Goal: Information Seeking & Learning: Check status

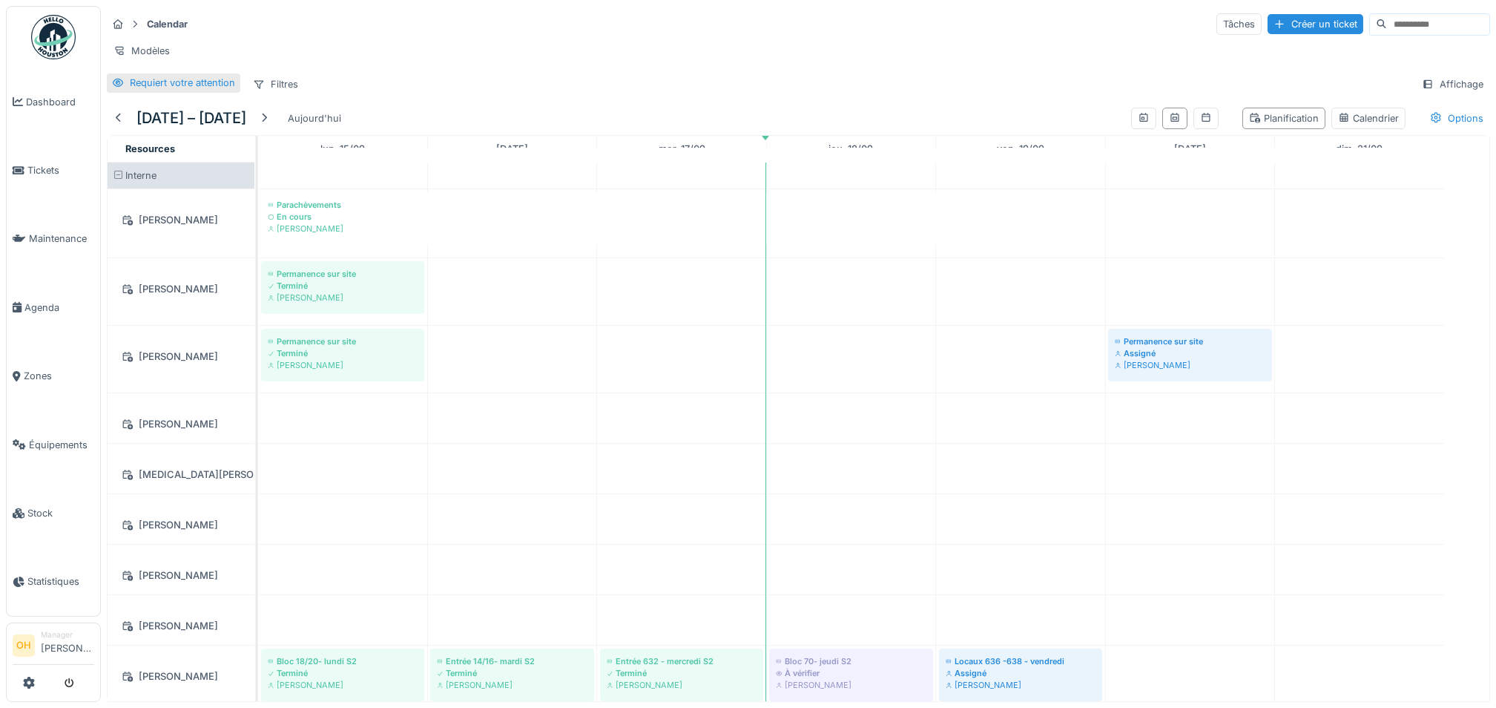
click at [175, 90] on div "Requiert votre attention" at bounding box center [182, 83] width 105 height 14
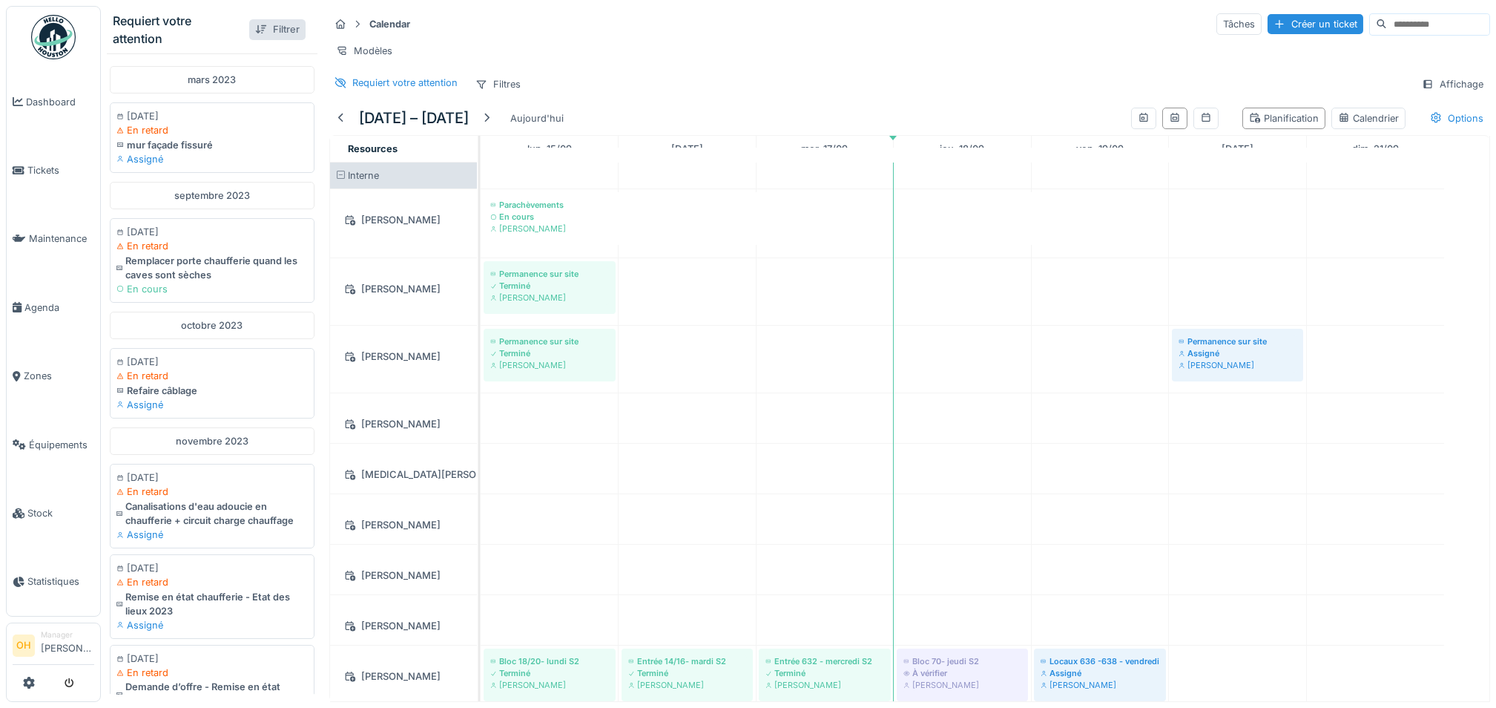
click at [269, 27] on div "Filtrer" at bounding box center [277, 29] width 56 height 20
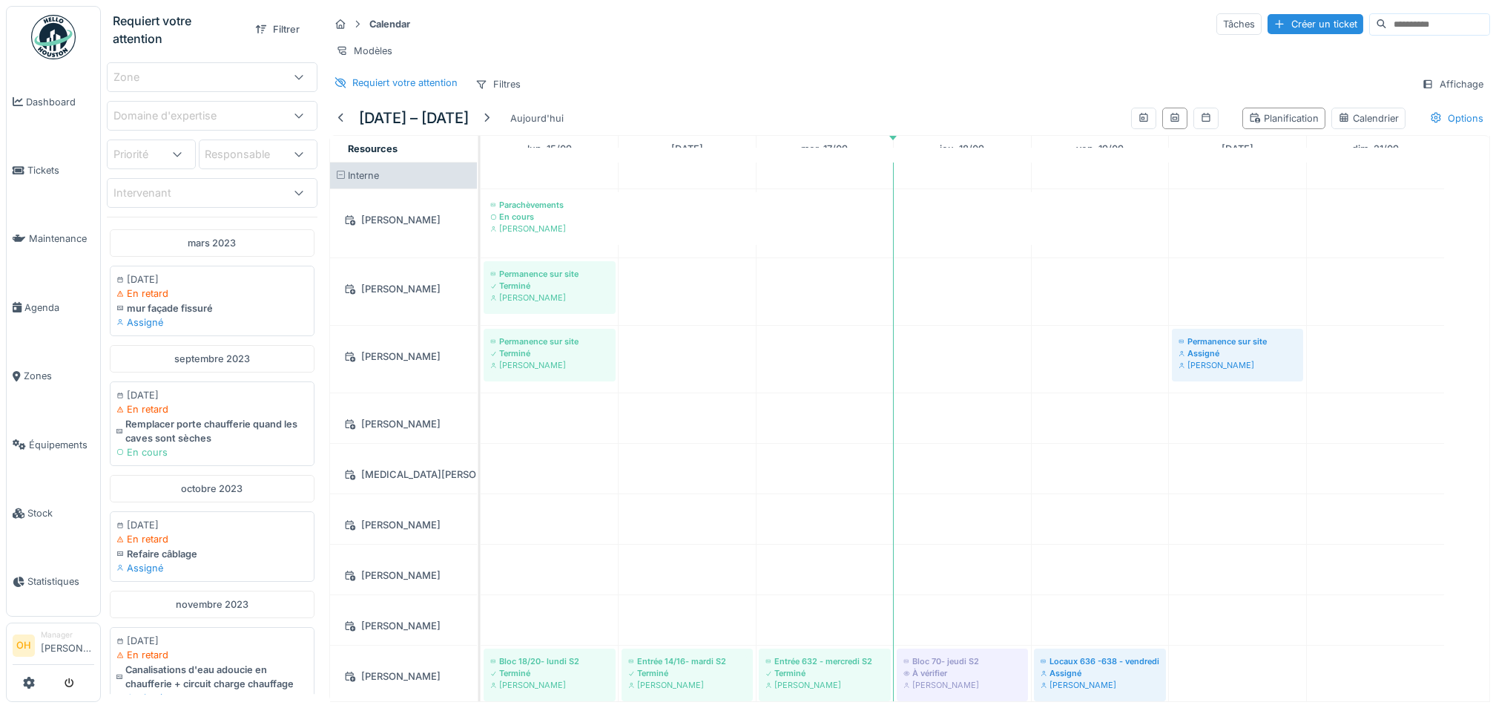
click at [237, 84] on div "Zone" at bounding box center [196, 77] width 165 height 16
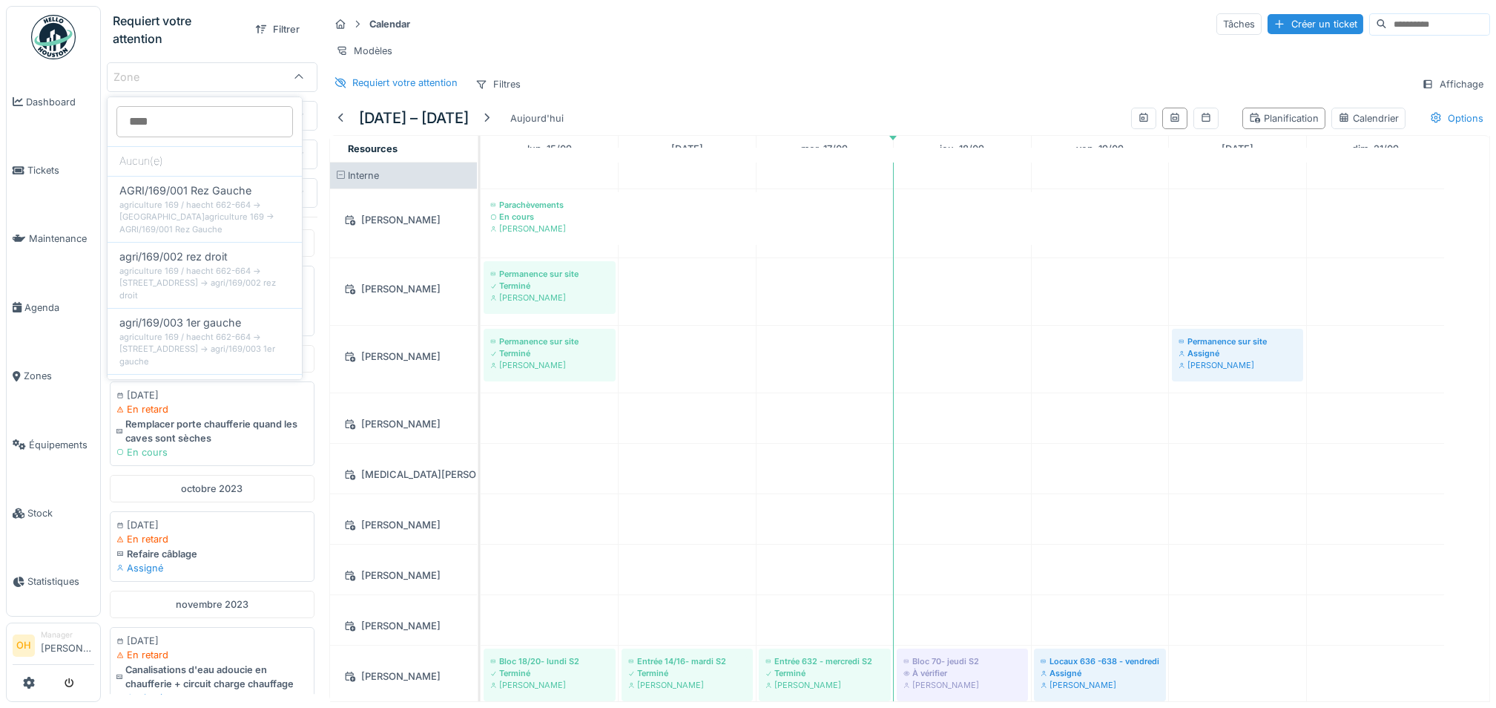
click at [237, 84] on div "Zone" at bounding box center [196, 77] width 165 height 16
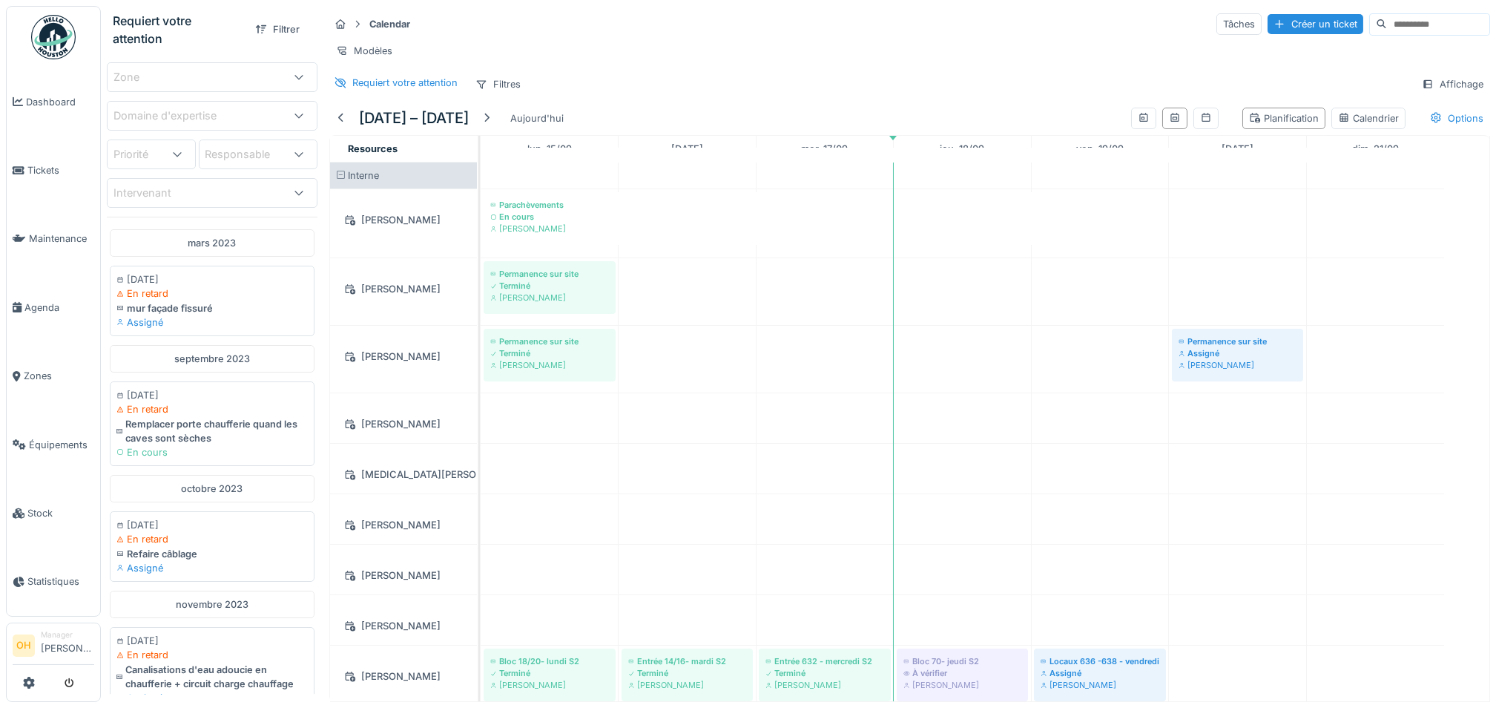
click at [231, 162] on div "Responsable" at bounding box center [249, 154] width 86 height 16
type input "*"
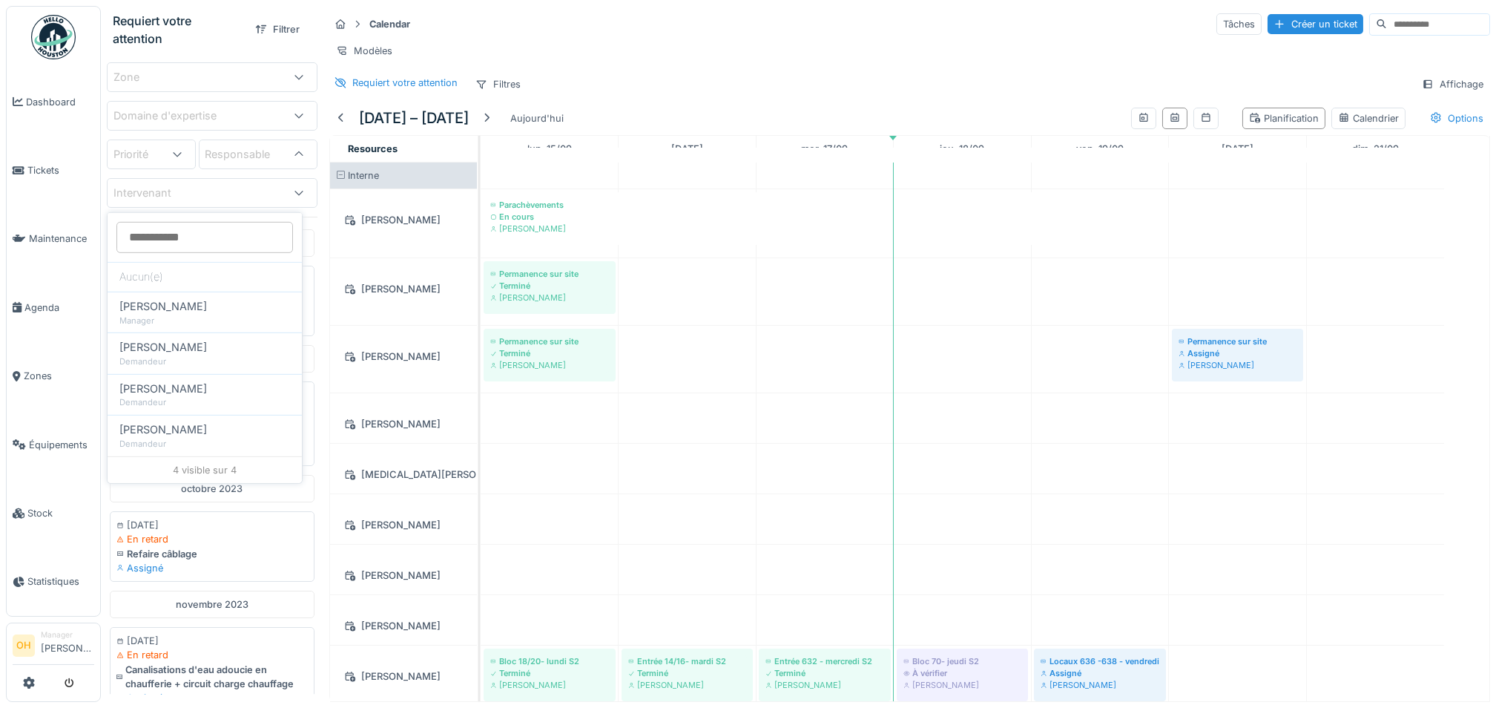
click at [199, 49] on div "Requiert votre attention Filtrer" at bounding box center [212, 29] width 211 height 47
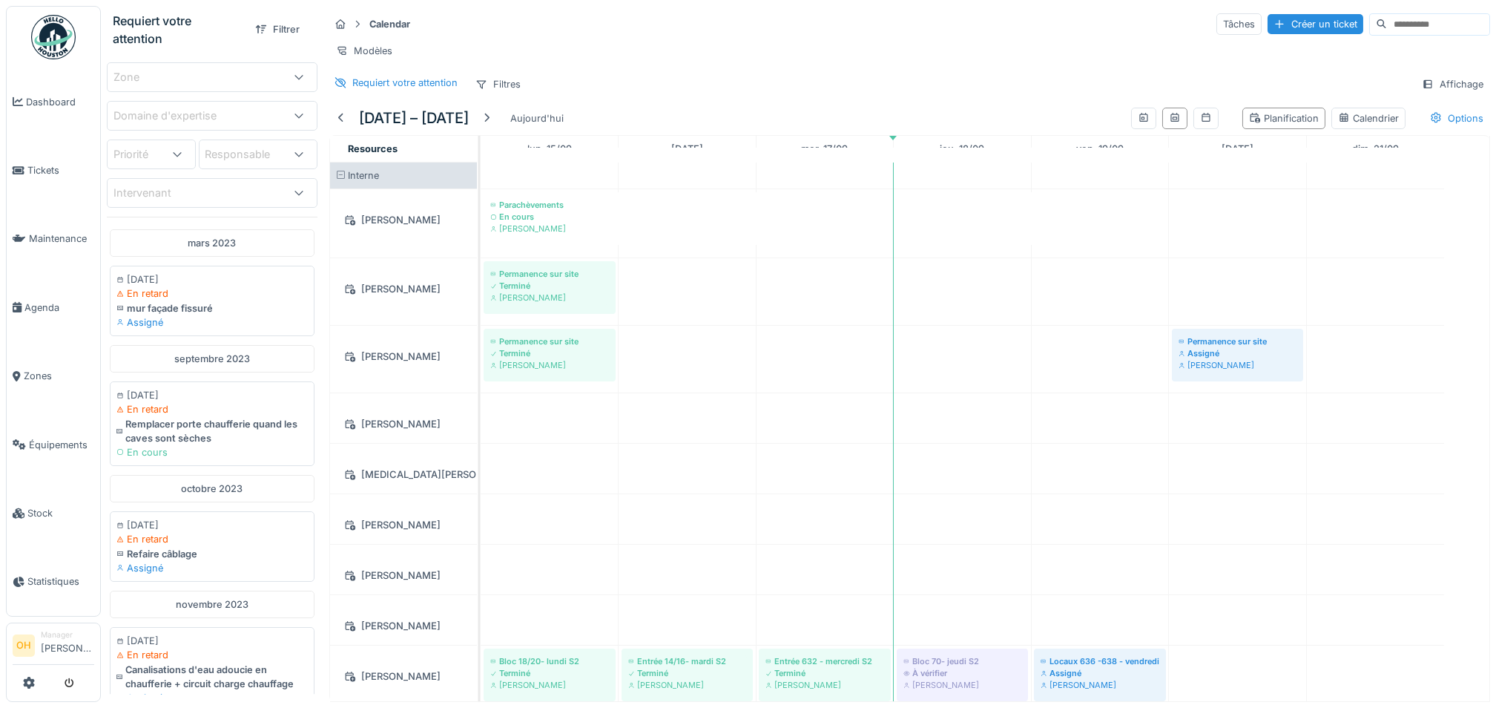
click at [203, 201] on div "Intervenant" at bounding box center [196, 193] width 165 height 16
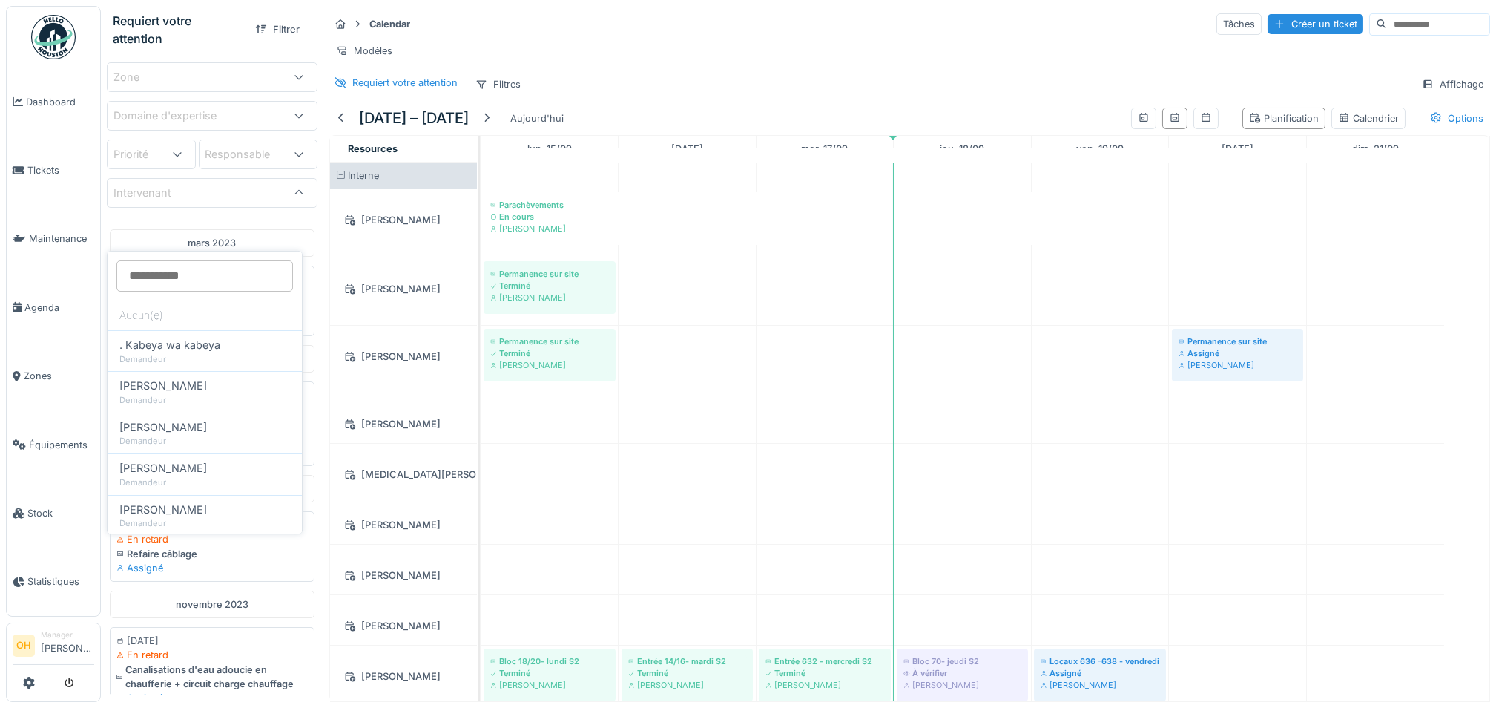
click at [203, 201] on div "Intervenant" at bounding box center [196, 193] width 165 height 16
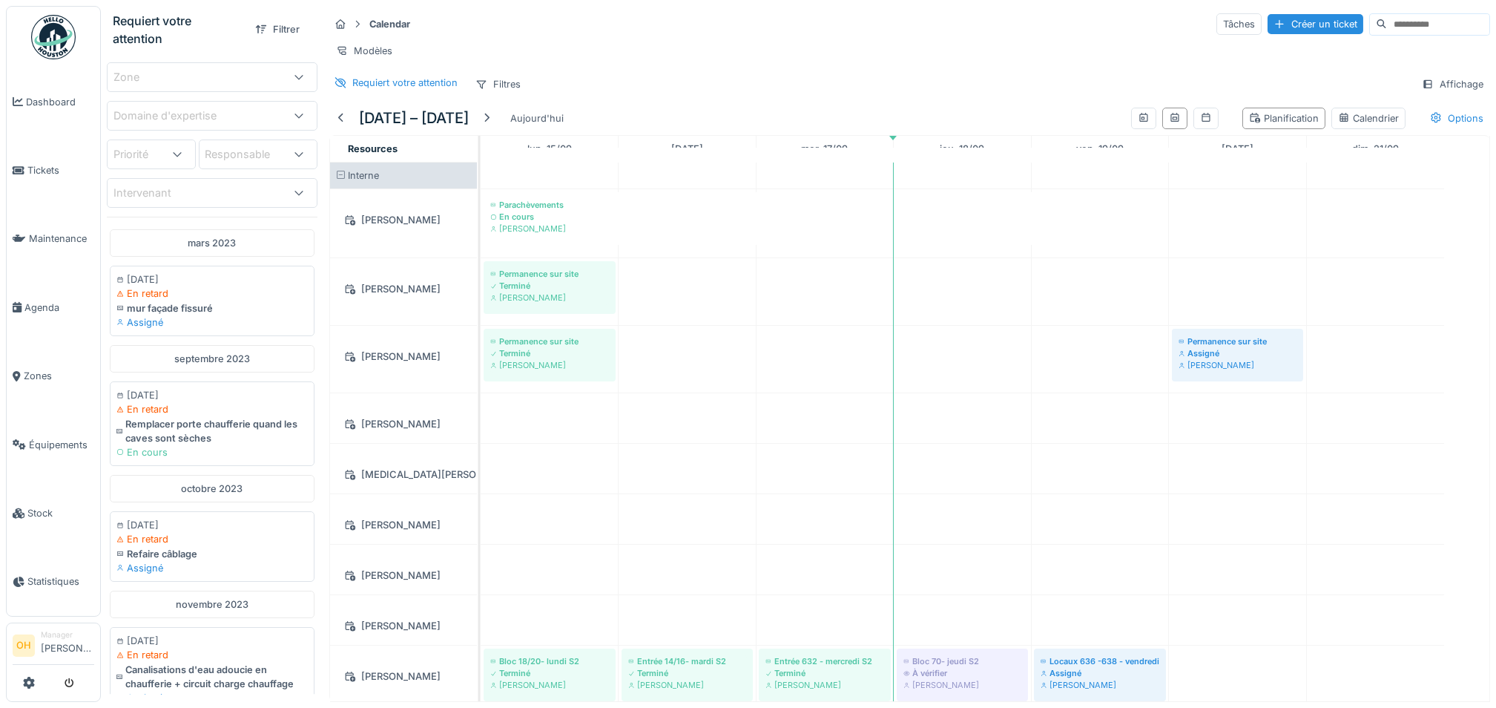
click at [205, 201] on div "Intervenant" at bounding box center [196, 193] width 165 height 16
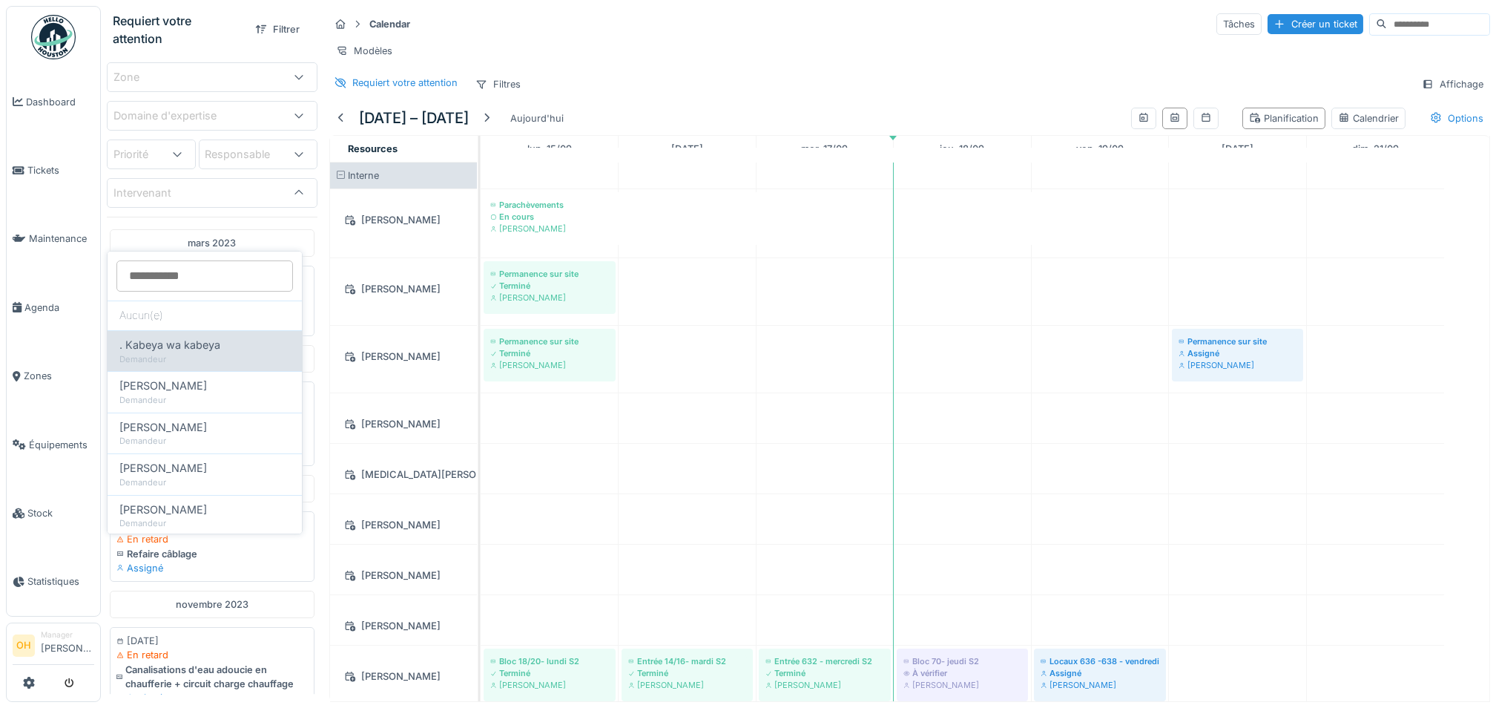
click at [203, 348] on span ". Kabeya wa kabeya" at bounding box center [169, 345] width 101 height 16
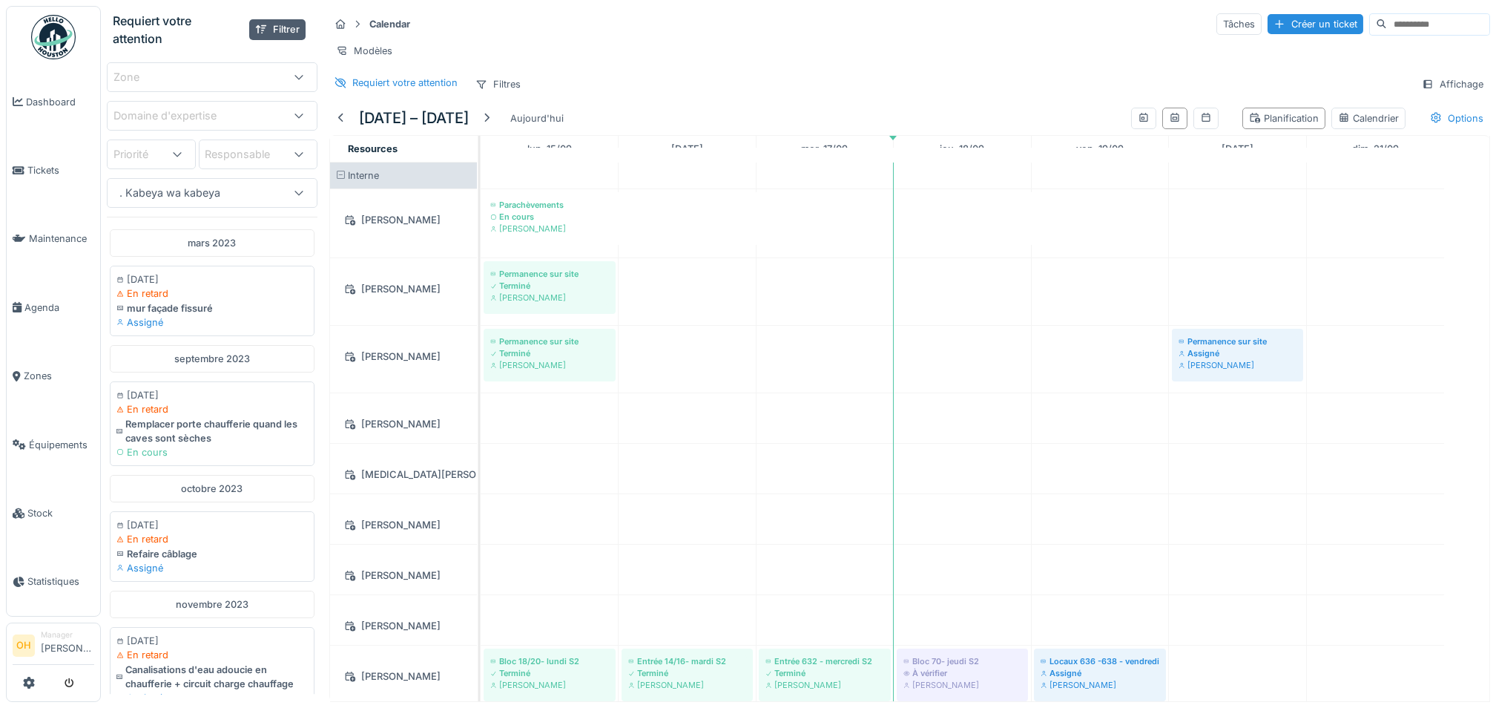
click at [253, 201] on div ". Kabeya wa kabeya" at bounding box center [196, 193] width 165 height 16
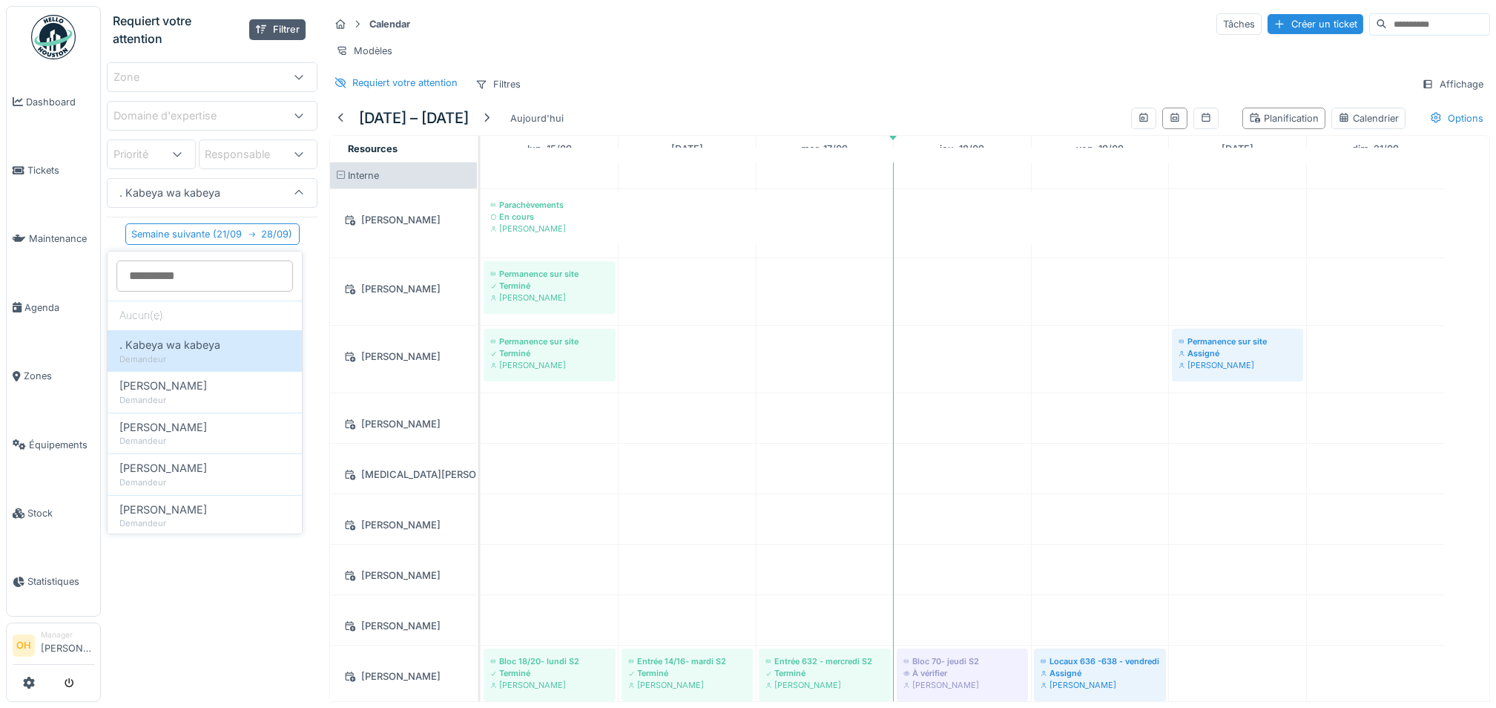
click at [194, 201] on div ". Kabeya wa kabeya" at bounding box center [170, 193] width 113 height 16
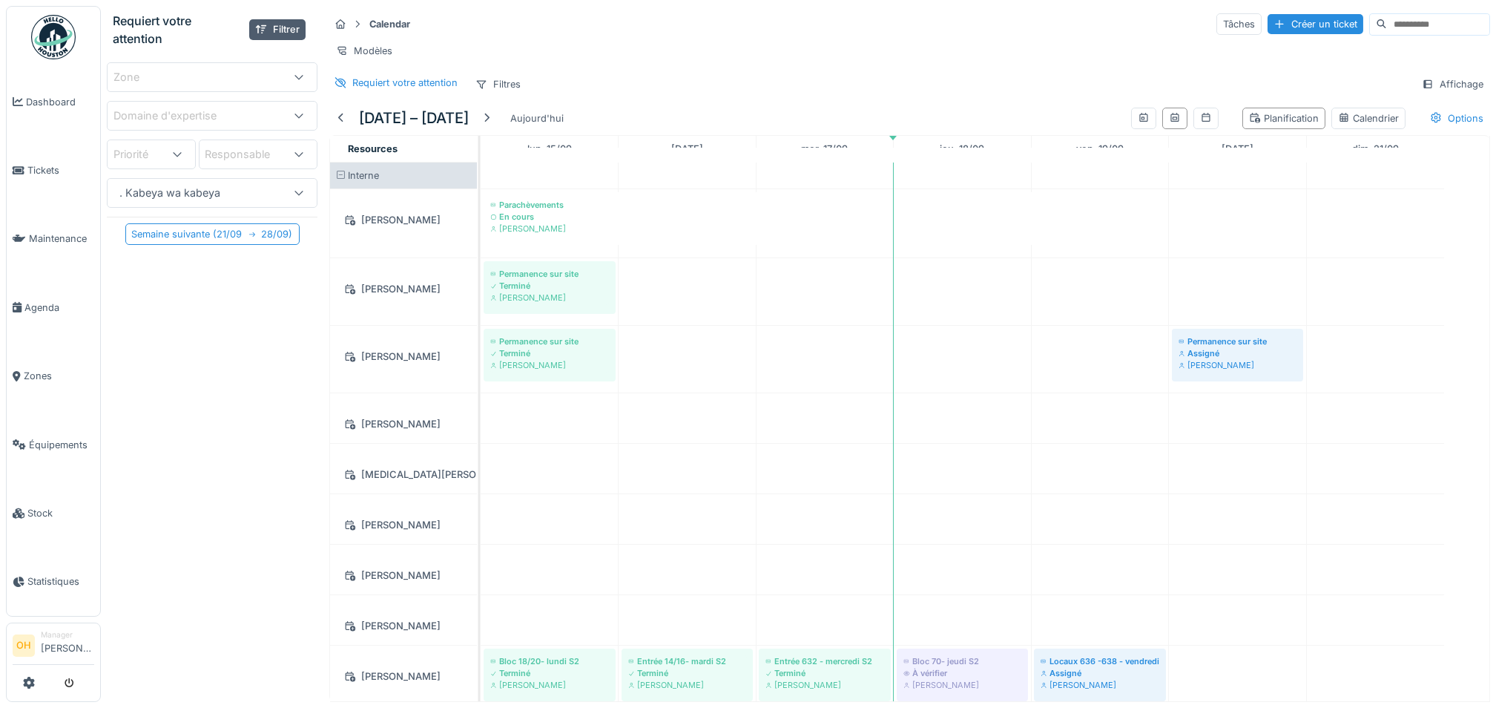
click at [263, 201] on div ". Kabeya wa kabeya" at bounding box center [196, 193] width 165 height 16
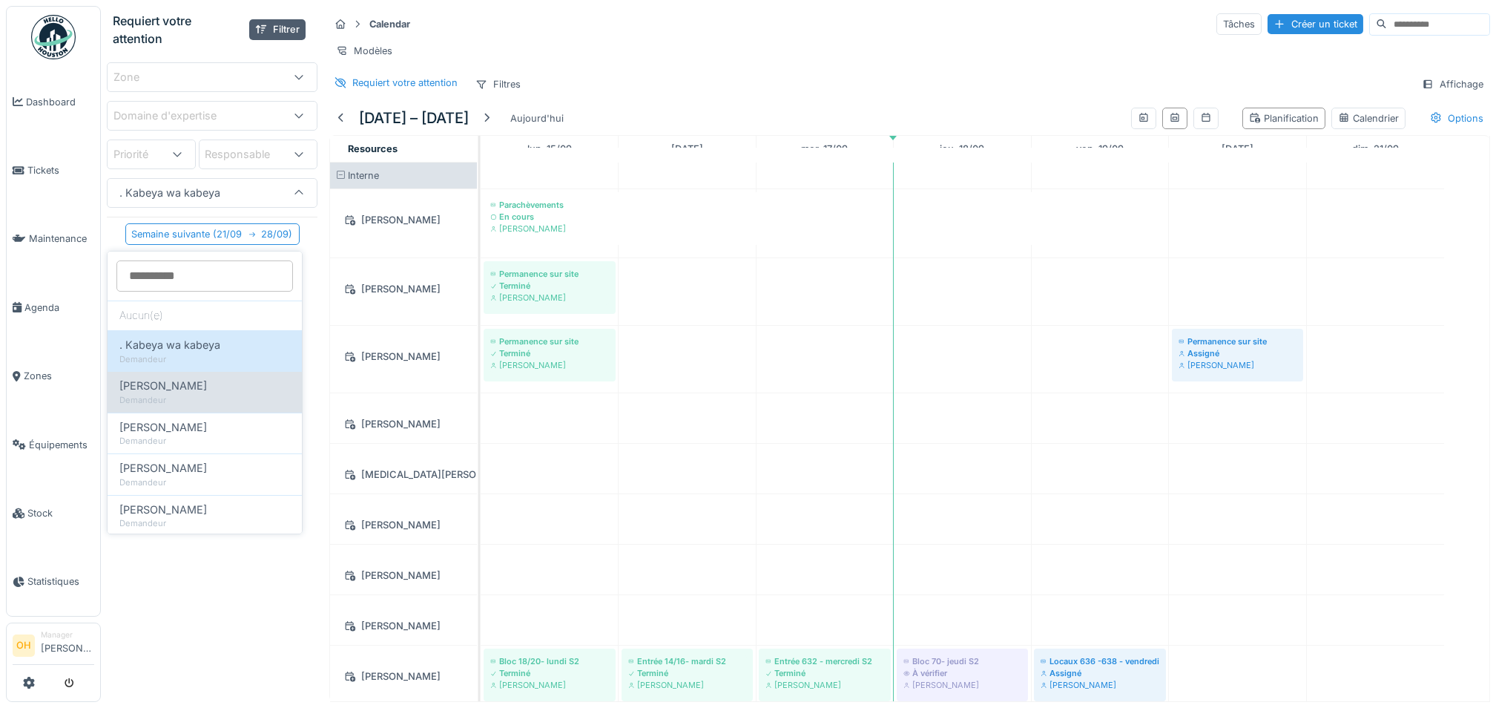
click at [200, 388] on div "Abbas Niknejad" at bounding box center [204, 386] width 171 height 16
type input "****"
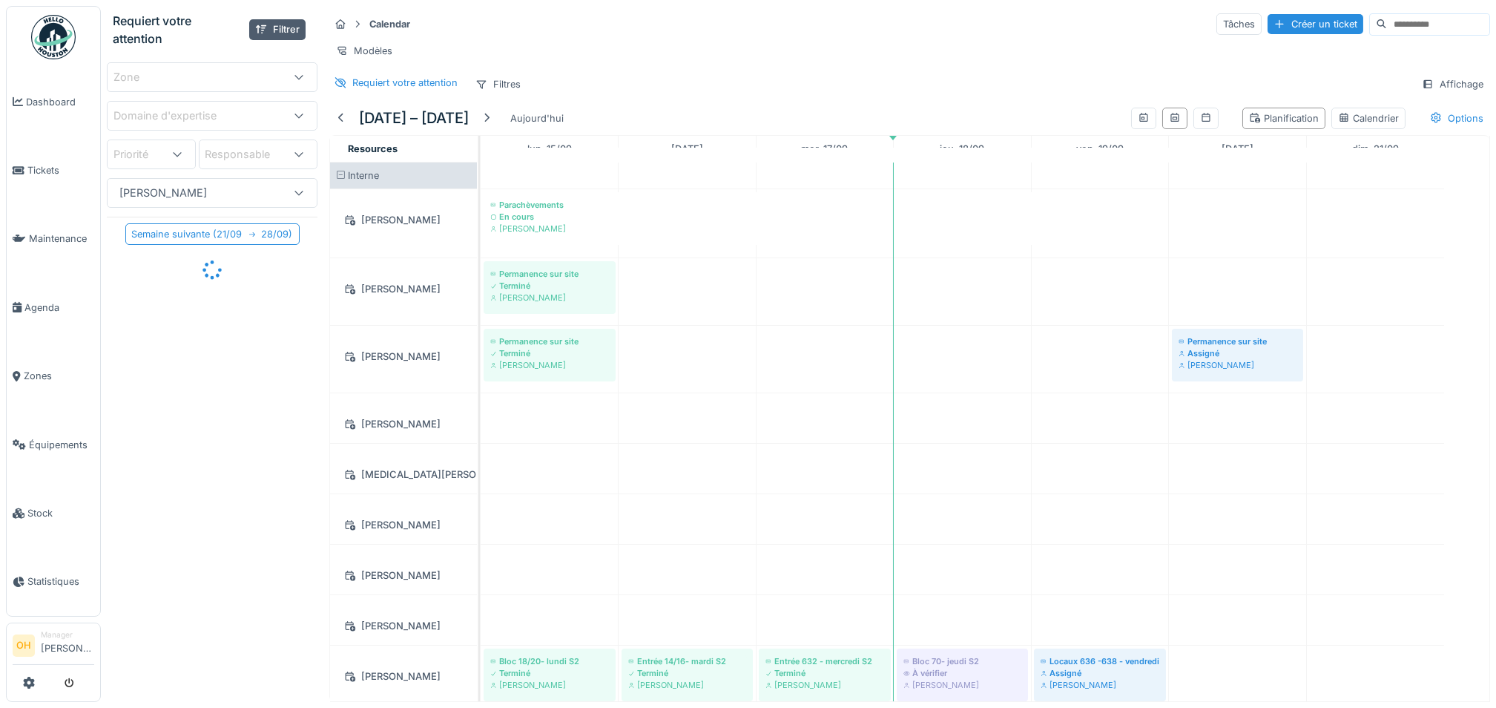
click at [204, 201] on div "Abbas Niknejad" at bounding box center [163, 193] width 99 height 16
click at [153, 323] on div "Aucun(e)" at bounding box center [205, 315] width 194 height 30
click at [229, 122] on div "Domaine d'expertise" at bounding box center [176, 116] width 124 height 16
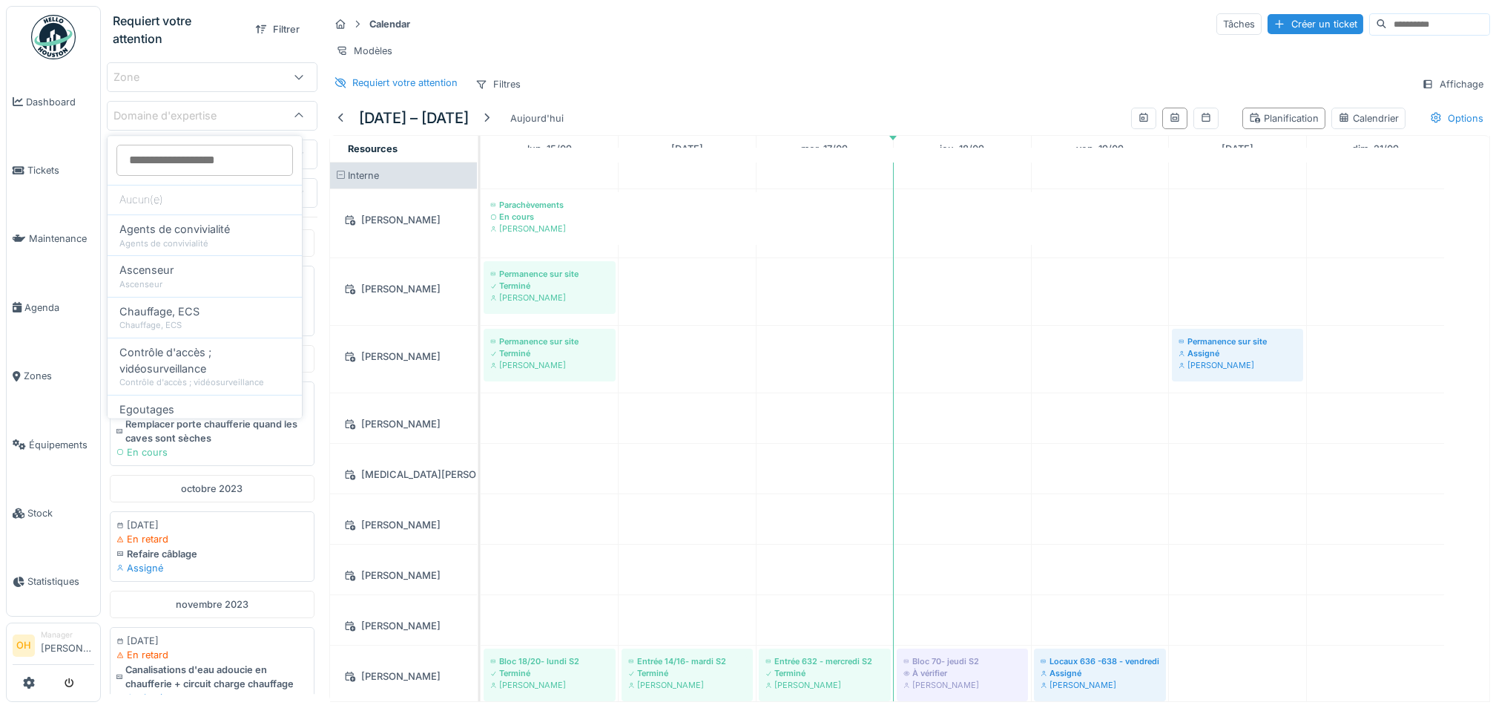
click at [229, 122] on div "Domaine d'expertise" at bounding box center [176, 116] width 124 height 16
click at [170, 73] on div "Zone" at bounding box center [196, 77] width 165 height 16
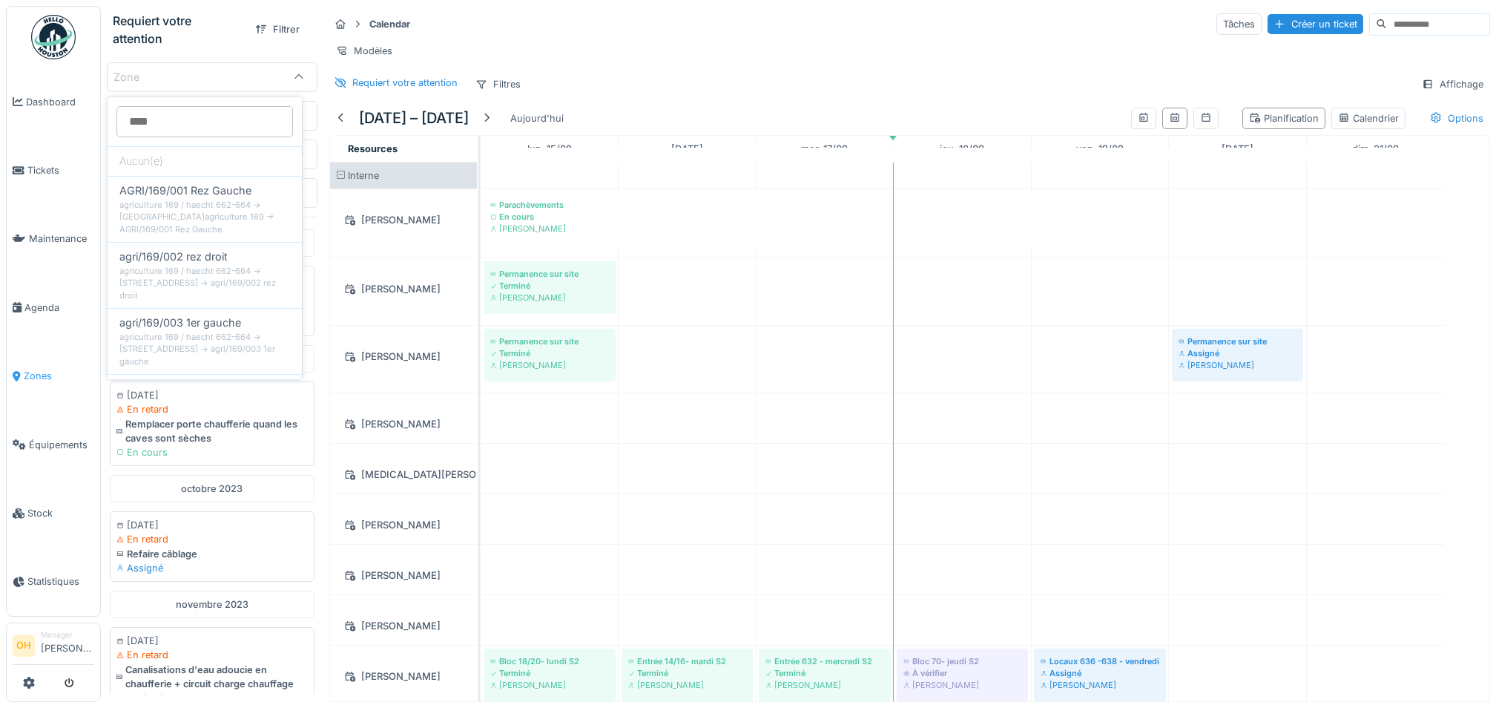
click at [30, 370] on span "Zones" at bounding box center [59, 376] width 70 height 14
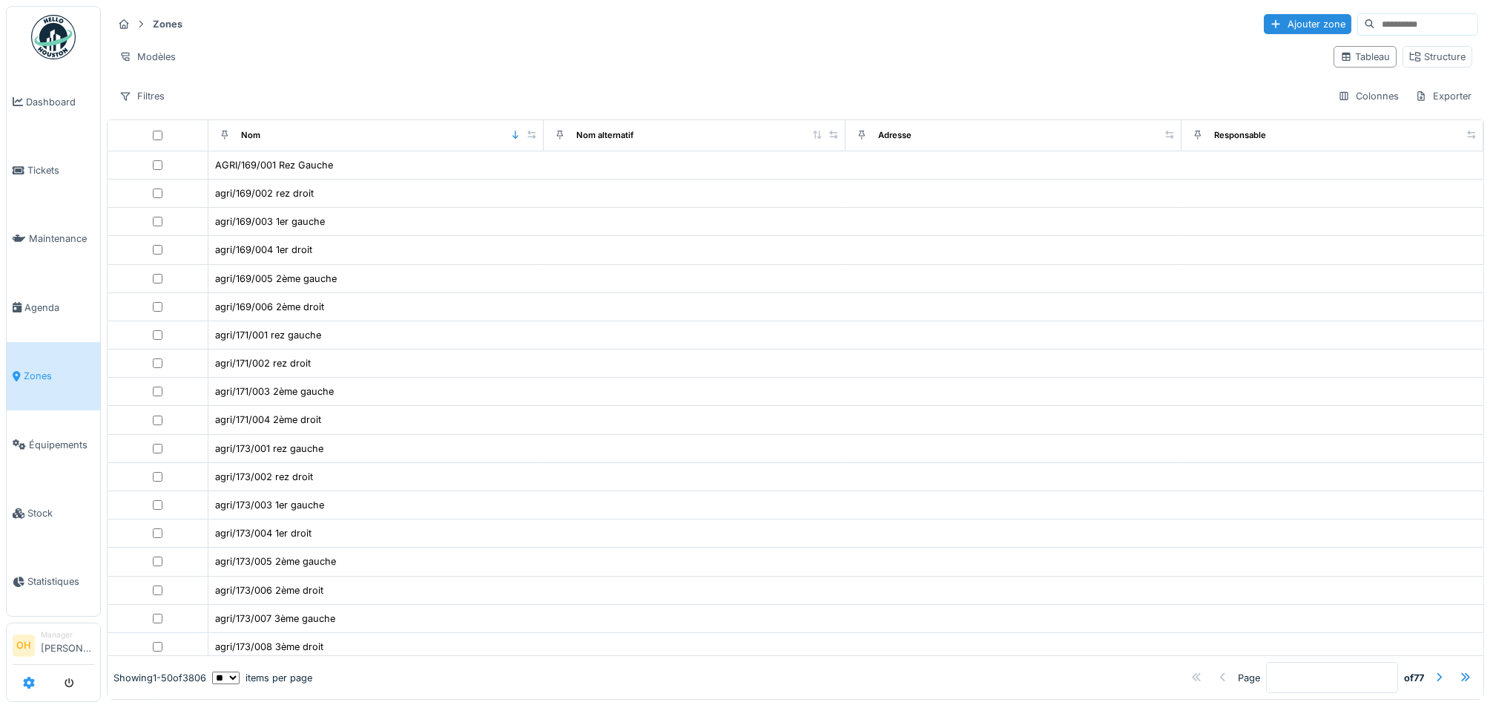
click at [31, 682] on icon at bounding box center [29, 683] width 12 height 12
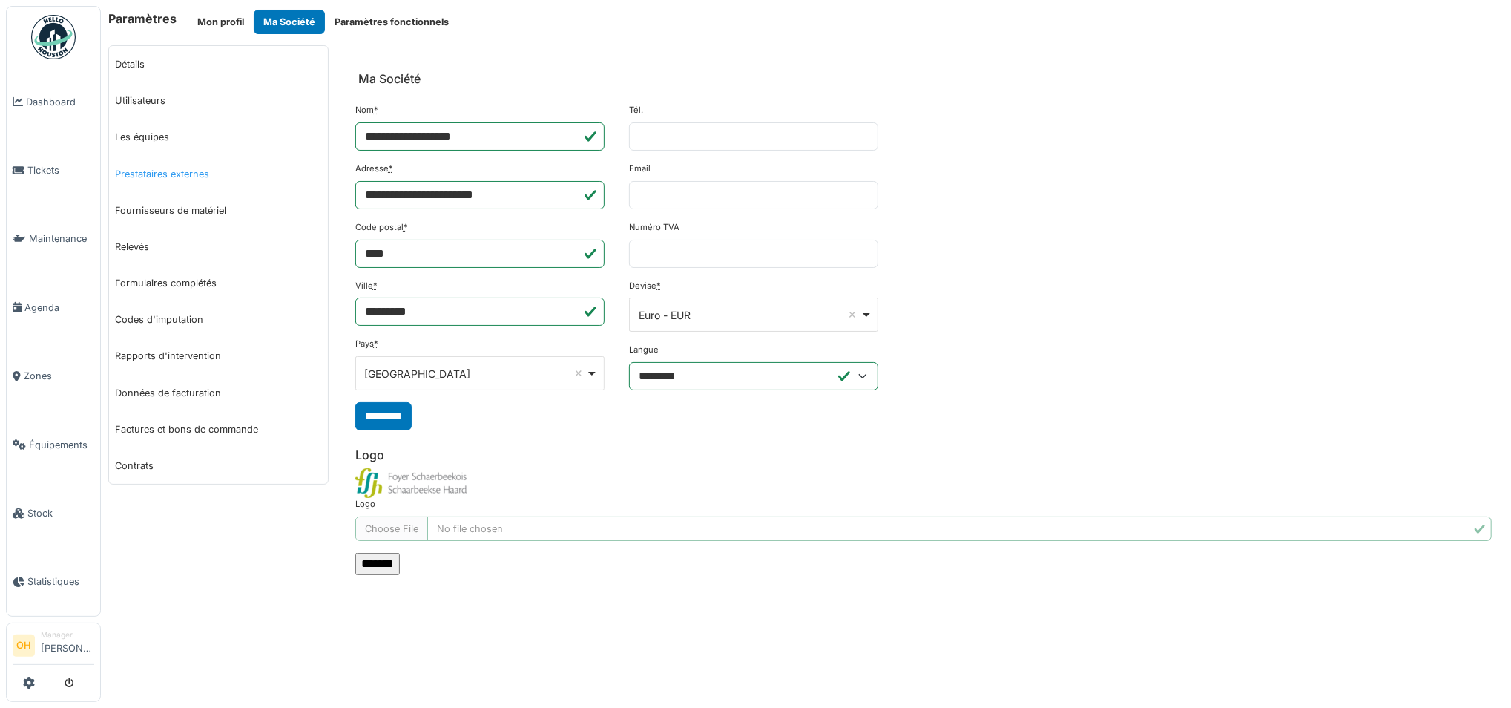
click at [151, 174] on link "Prestataires externes" at bounding box center [218, 174] width 219 height 36
select select "***"
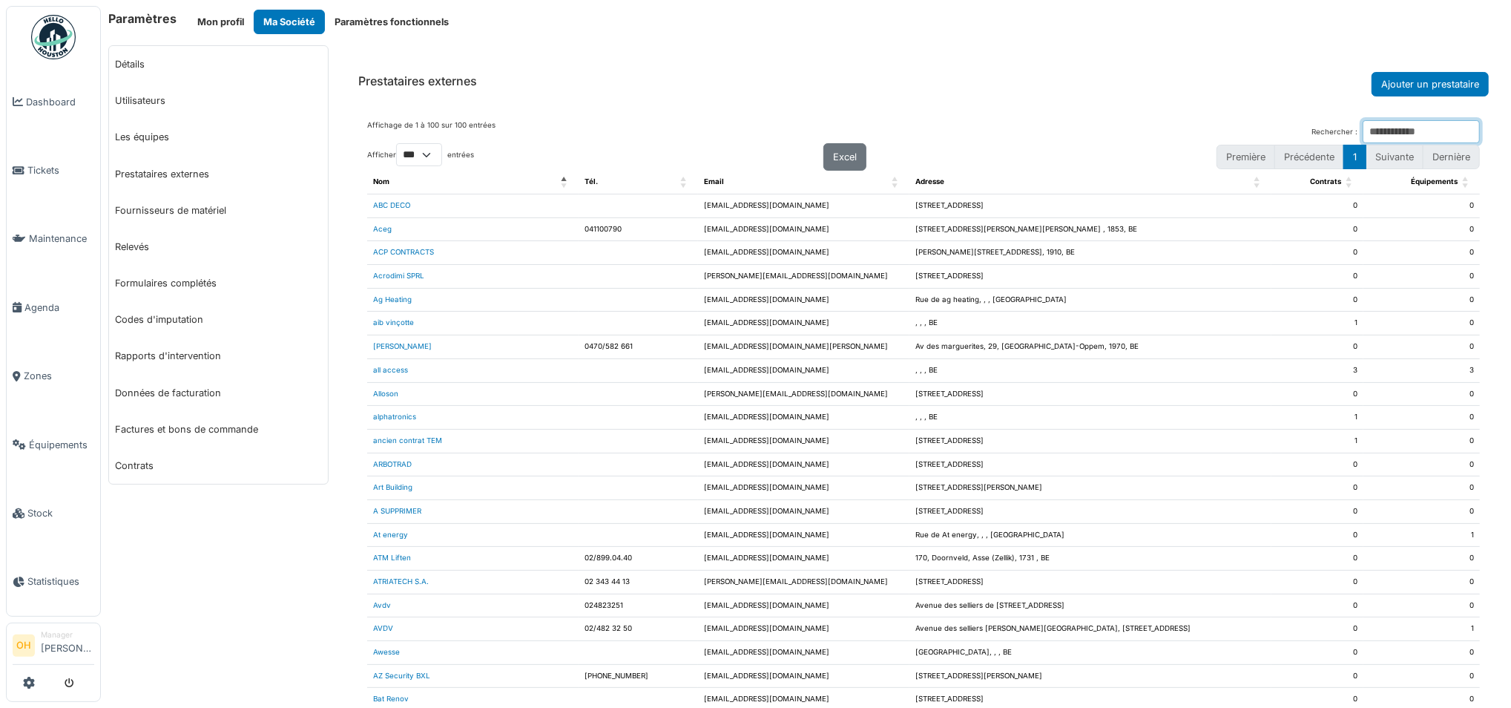
click at [1378, 128] on input "Rechercher :" at bounding box center [1421, 131] width 117 height 23
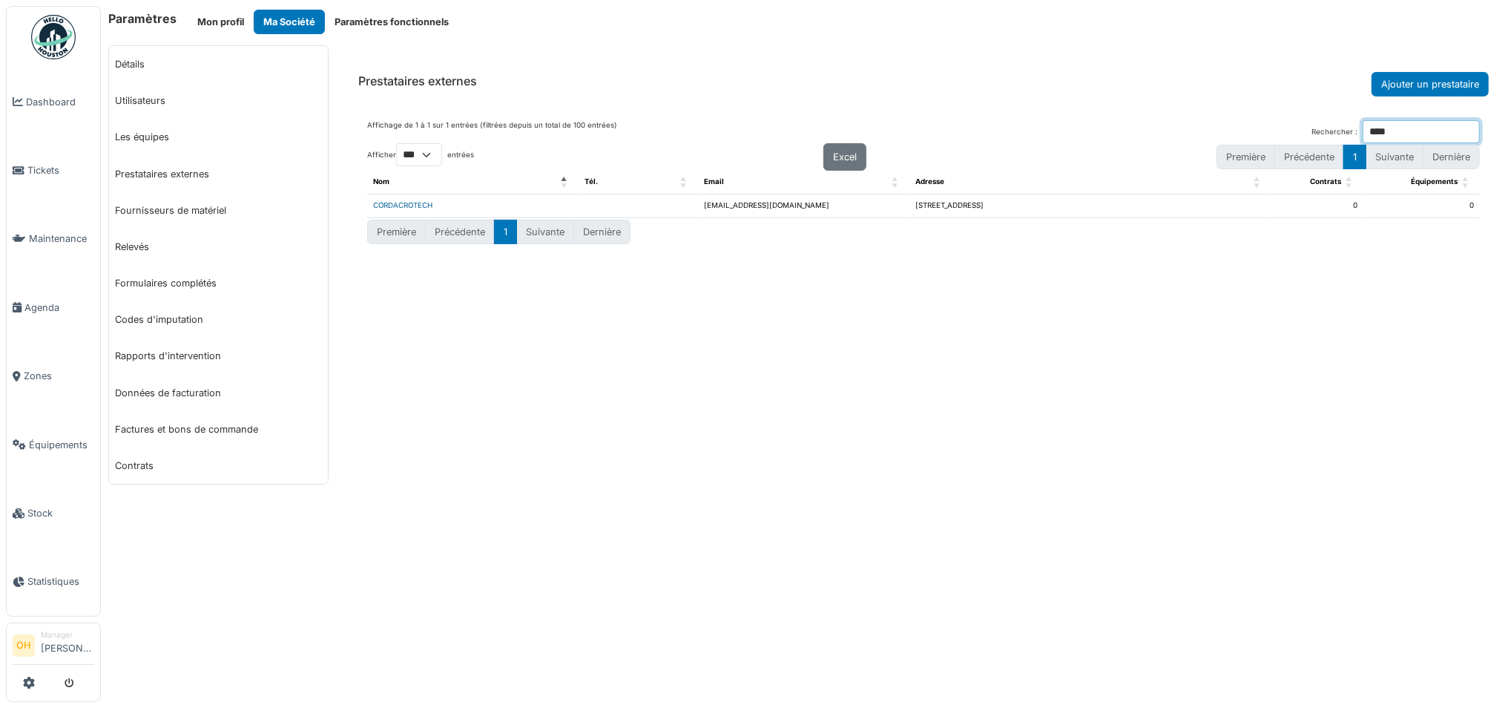
type input "****"
click at [424, 206] on link "CORDACROTECH" at bounding box center [402, 205] width 59 height 8
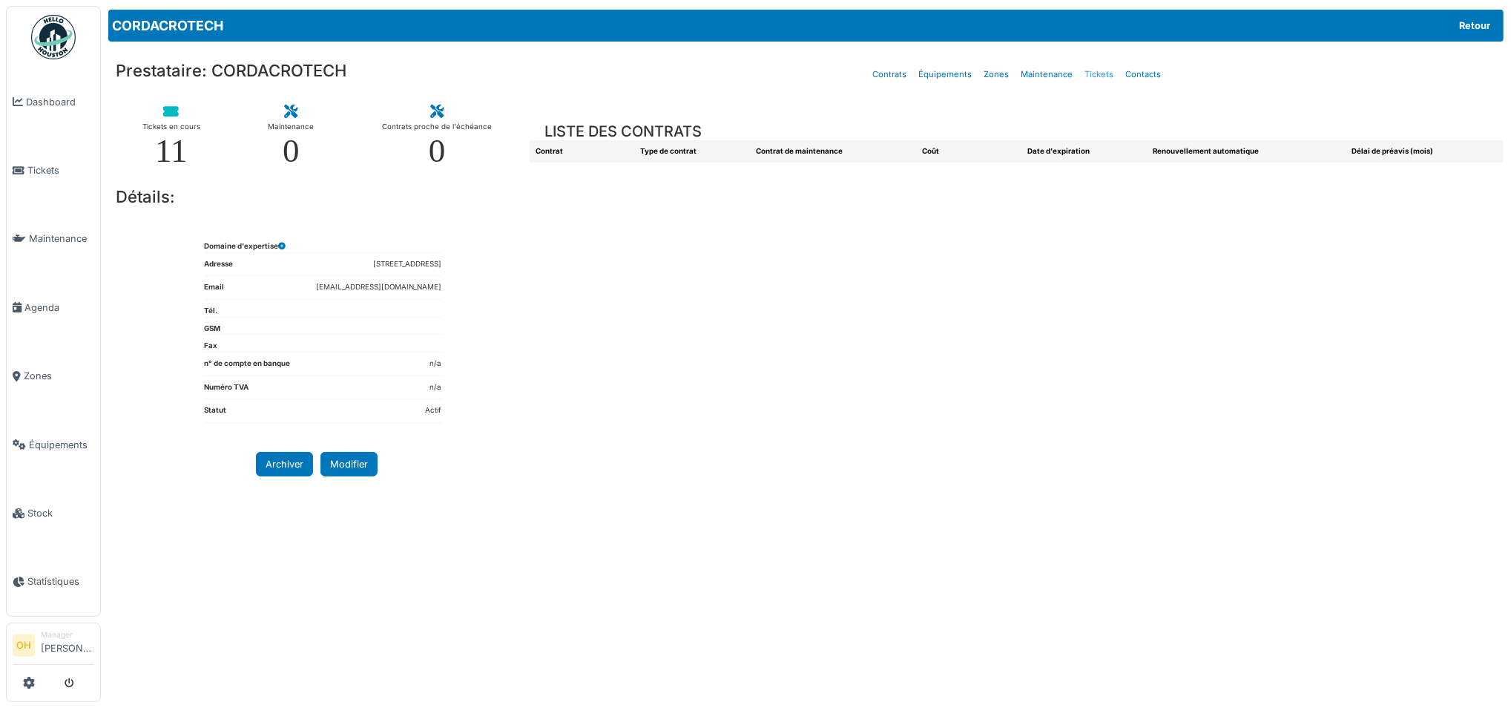
click at [1091, 77] on link "Tickets" at bounding box center [1099, 74] width 41 height 35
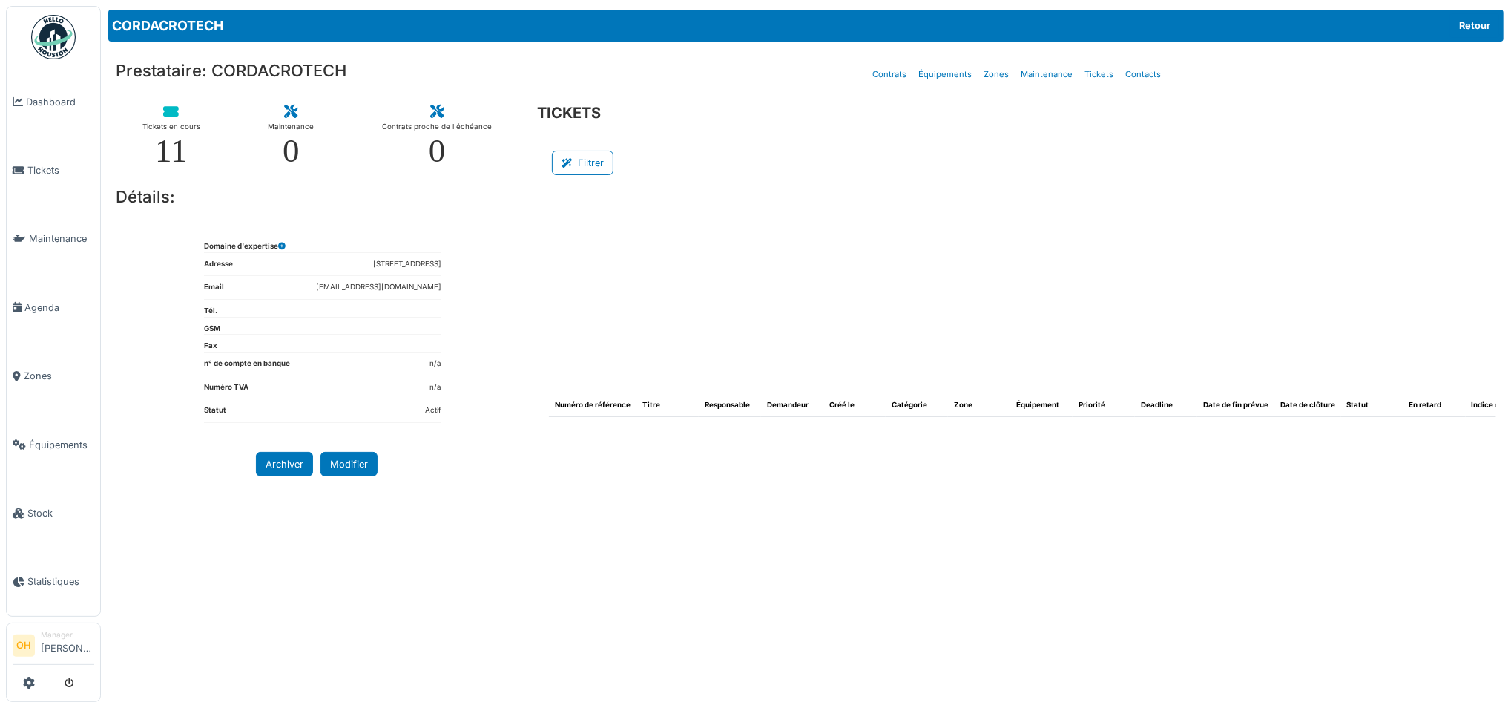
select select "***"
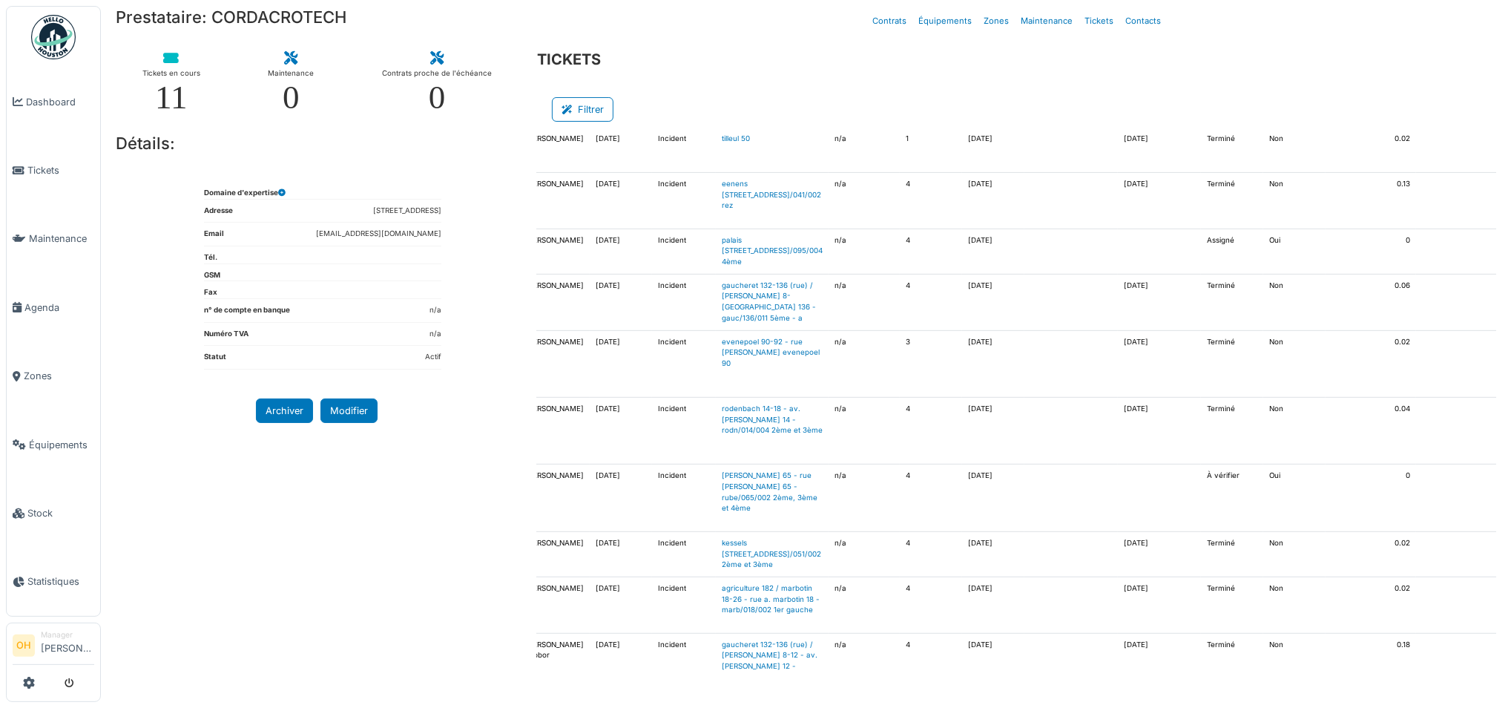
scroll to position [0, 280]
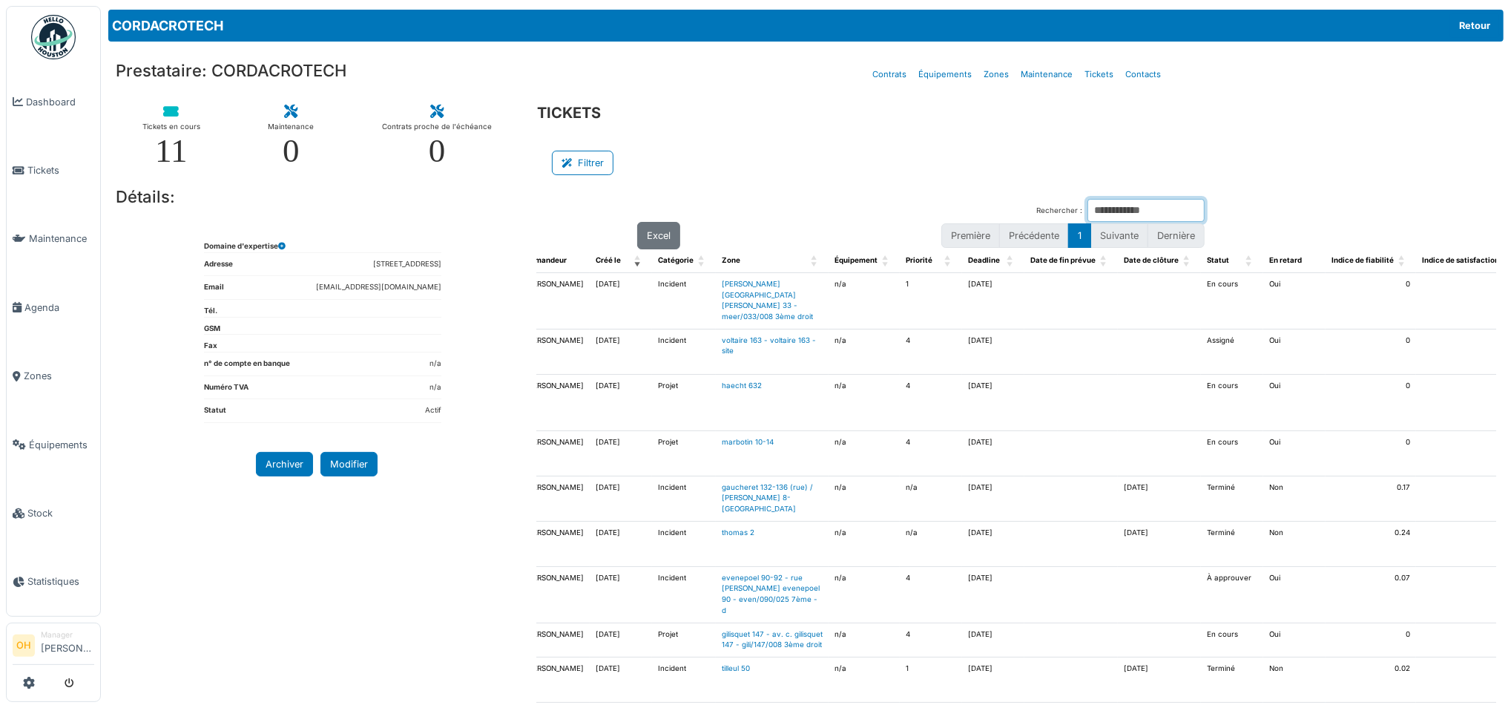
click at [1118, 206] on input "Rechercher :" at bounding box center [1146, 210] width 117 height 23
drag, startPoint x: 572, startPoint y: 165, endPoint x: 977, endPoint y: 171, distance: 405.1
click at [572, 165] on icon at bounding box center [570, 164] width 16 height 10
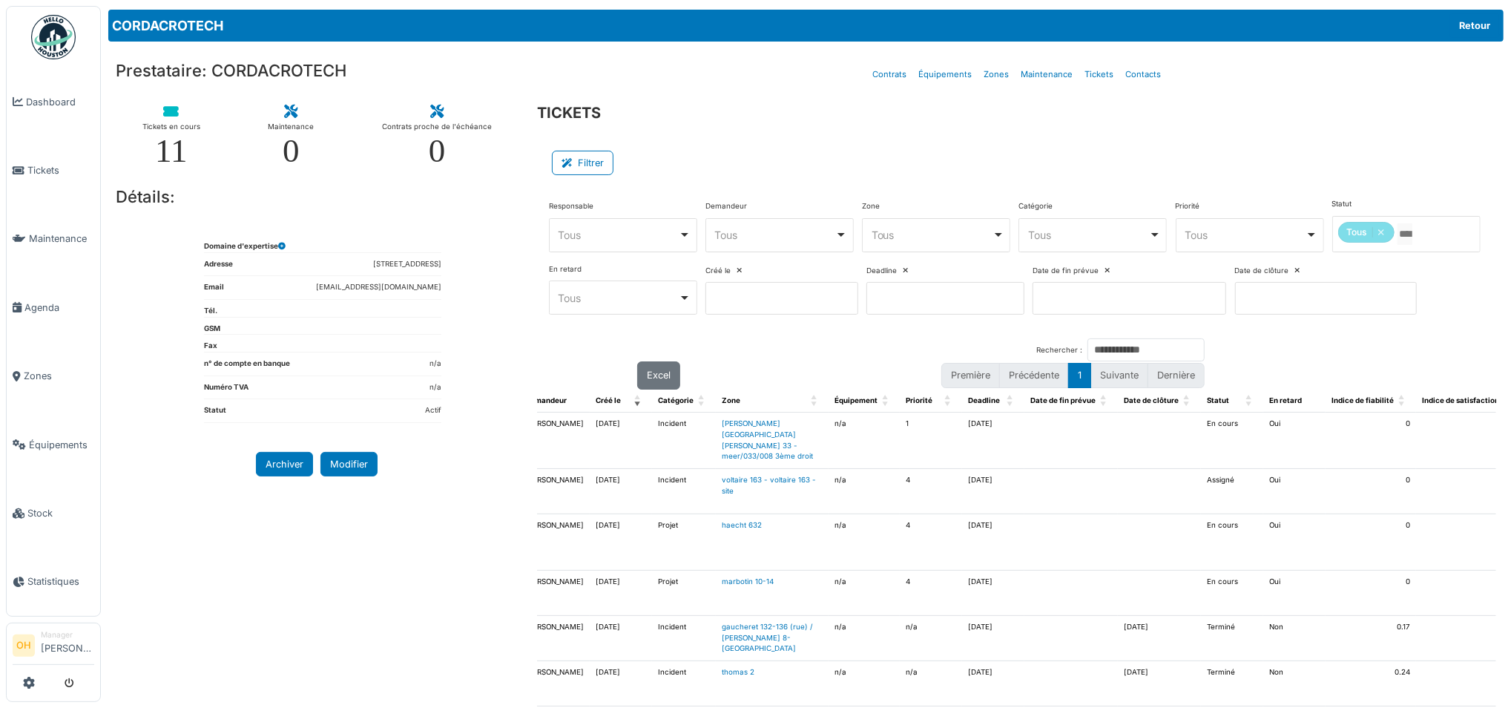
click at [941, 231] on div "Tous Remove item" at bounding box center [932, 235] width 121 height 16
type input "****"
select select "*****"
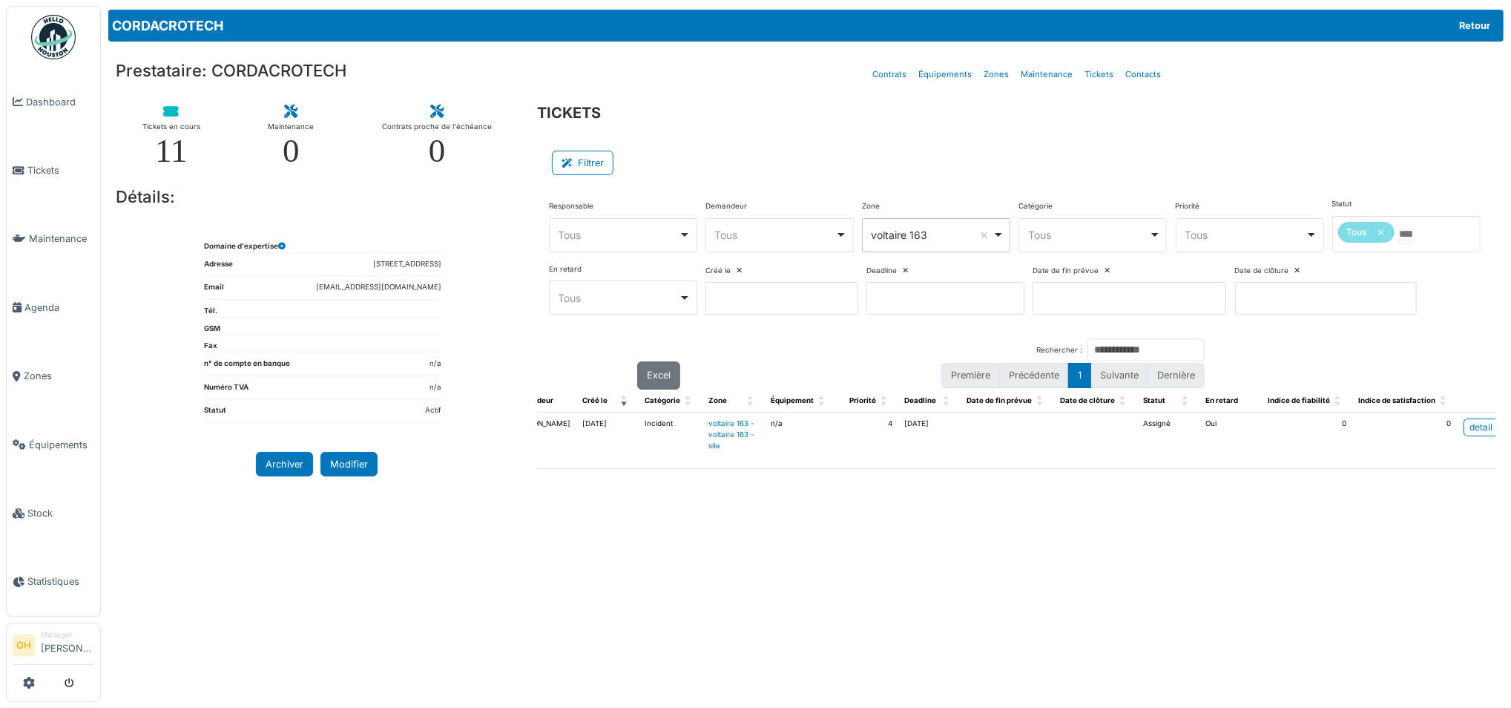
scroll to position [0, 245]
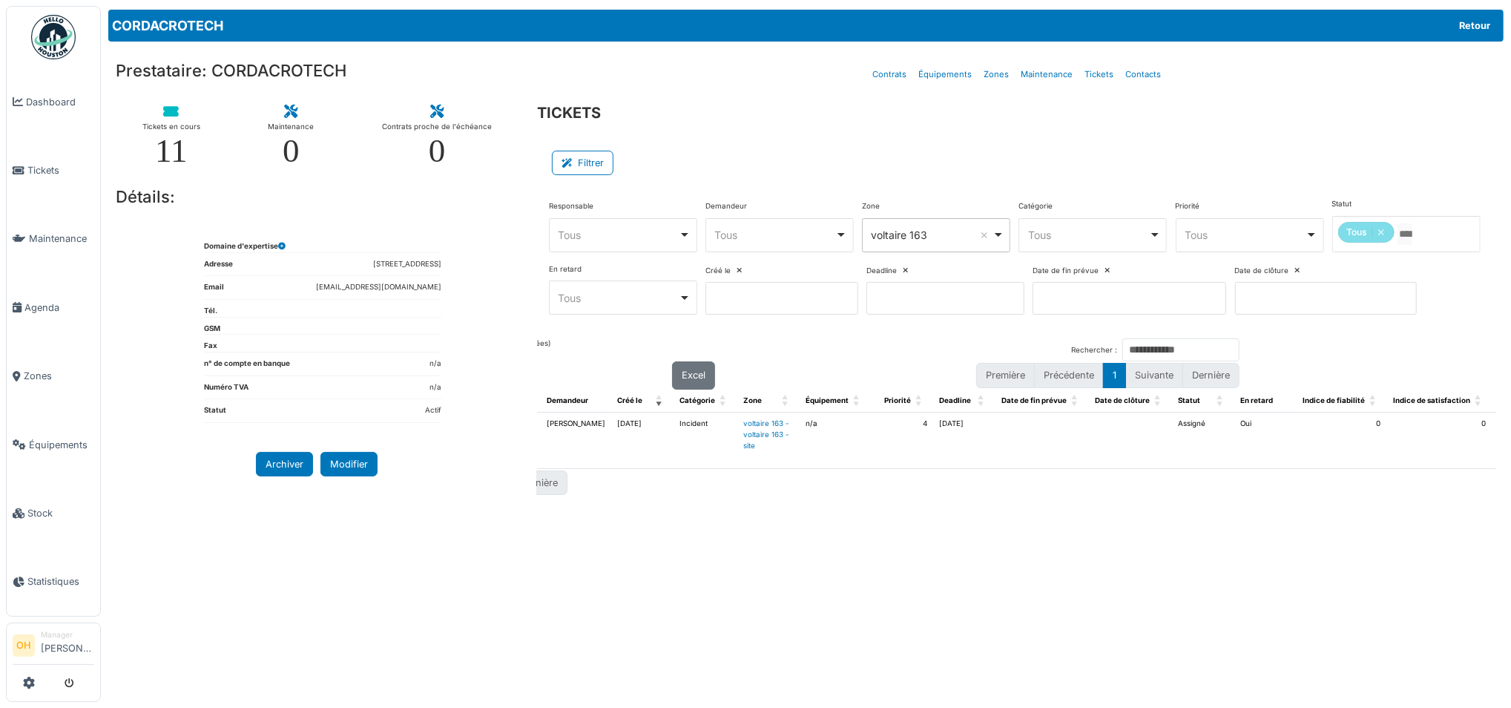
click at [1214, 326] on div "Responsable **** Tous Remove item Tous Ahmed Belhajji Alexia Debie Andrea Igles…" at bounding box center [1017, 263] width 936 height 128
click at [38, 369] on span "Zones" at bounding box center [59, 376] width 70 height 14
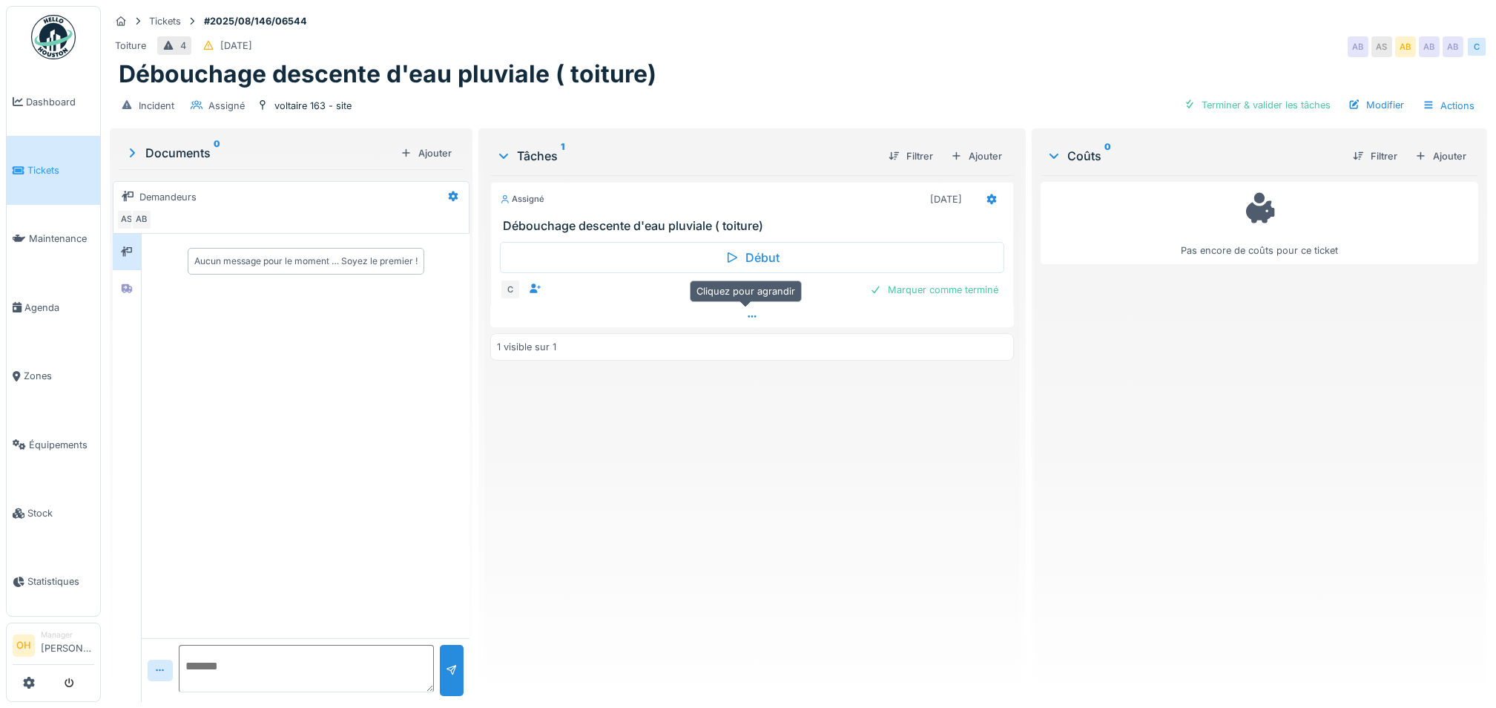
click at [740, 324] on div at bounding box center [752, 317] width 524 height 22
drag, startPoint x: 1274, startPoint y: 29, endPoint x: 1266, endPoint y: 27, distance: 7.6
click at [1274, 33] on div "Toiture 4 25/08/2025 AB AS AB AB AB C" at bounding box center [799, 46] width 1378 height 27
click at [175, 144] on div "Documents 0" at bounding box center [260, 153] width 270 height 18
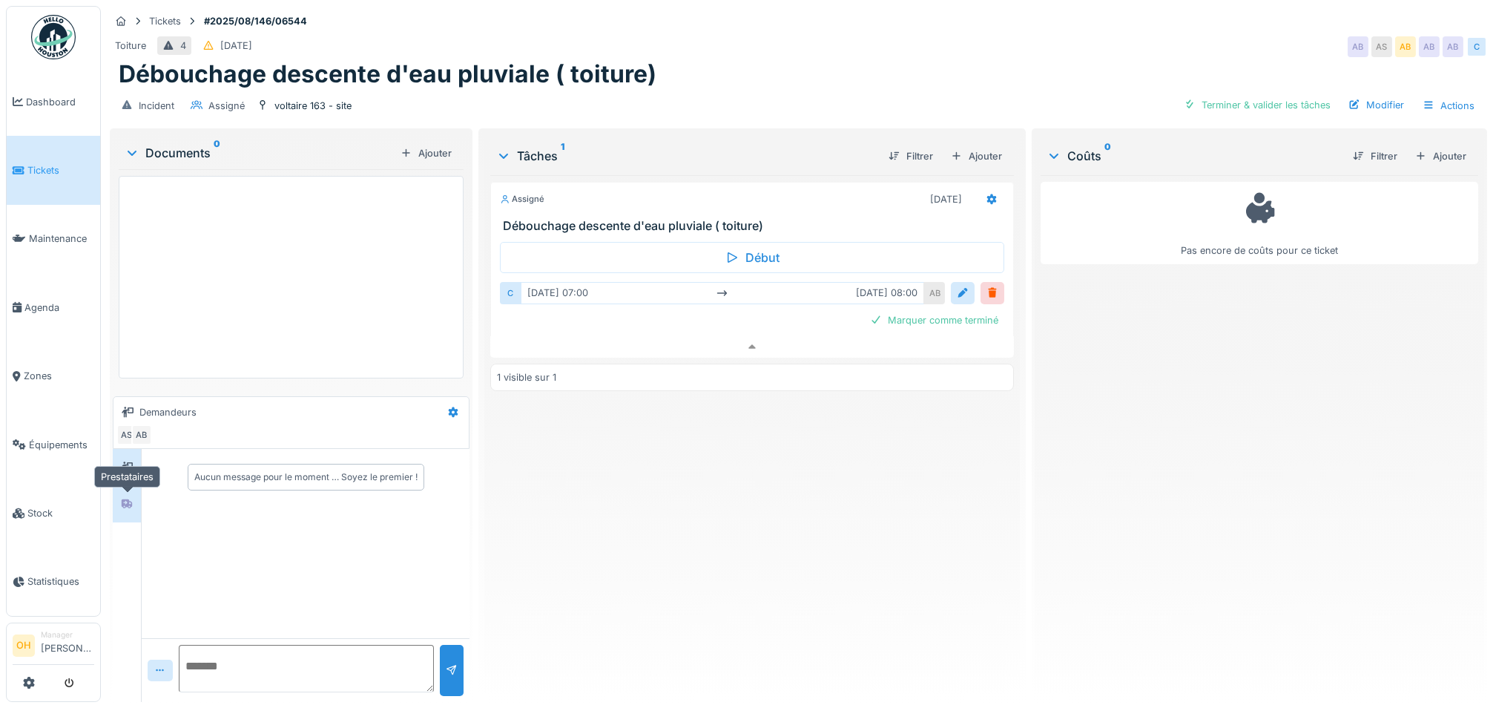
click at [135, 495] on div at bounding box center [127, 504] width 22 height 19
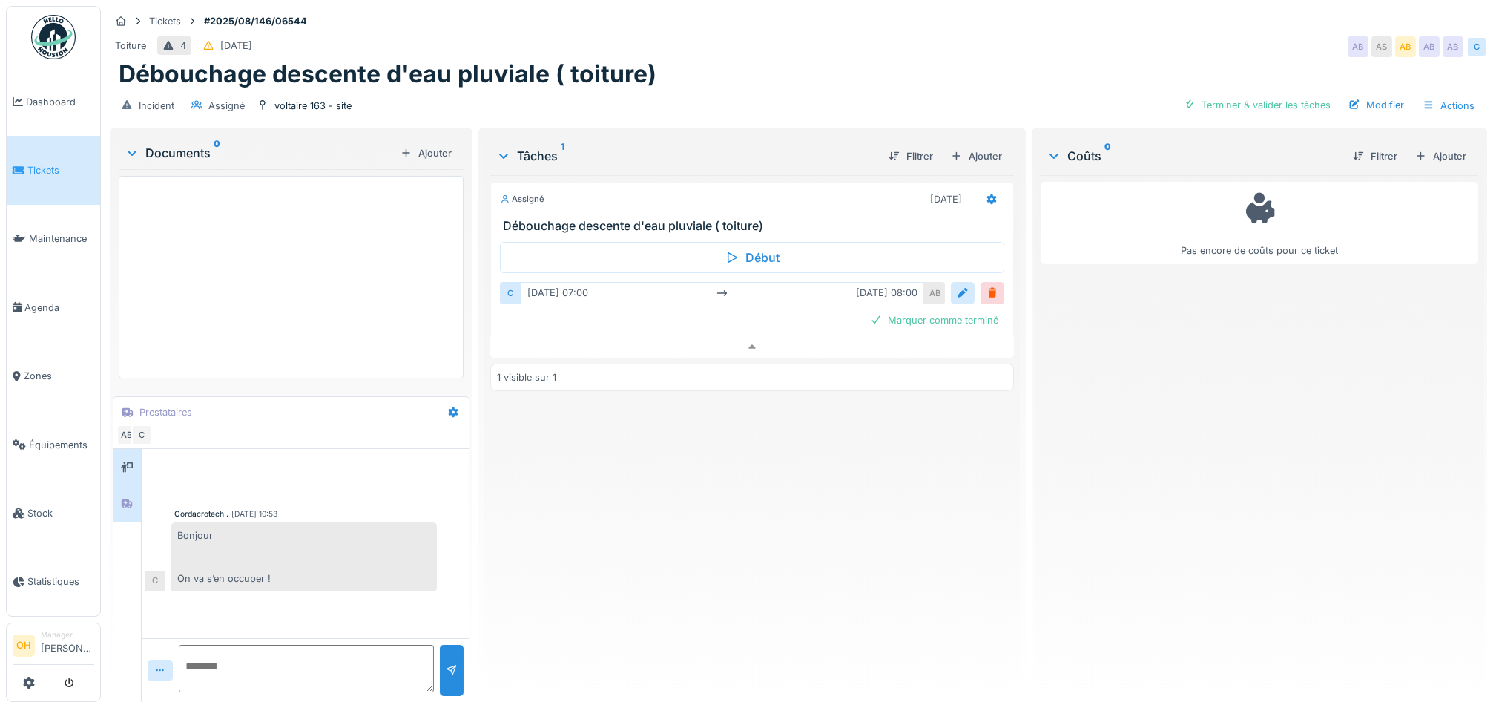
click at [125, 461] on icon at bounding box center [127, 466] width 12 height 10
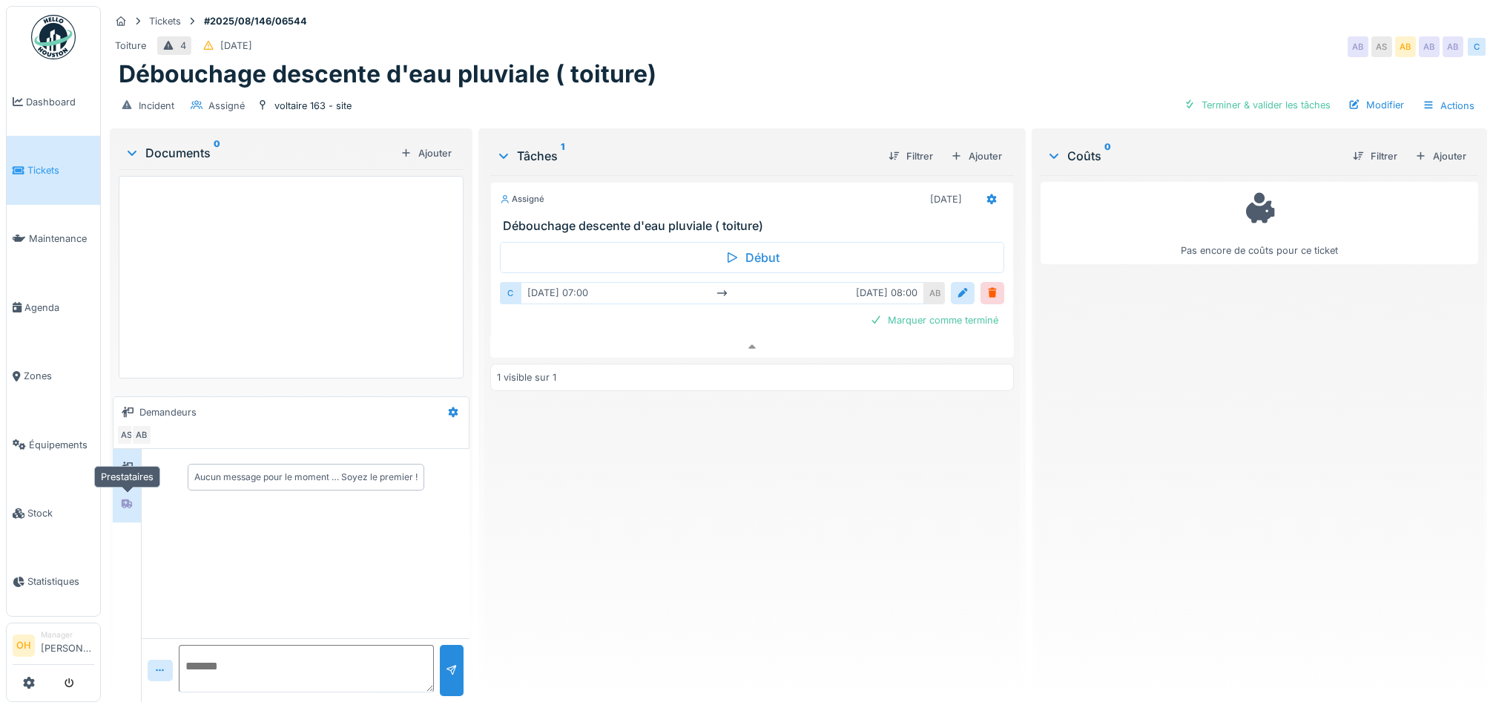
click at [122, 492] on div at bounding box center [127, 504] width 22 height 24
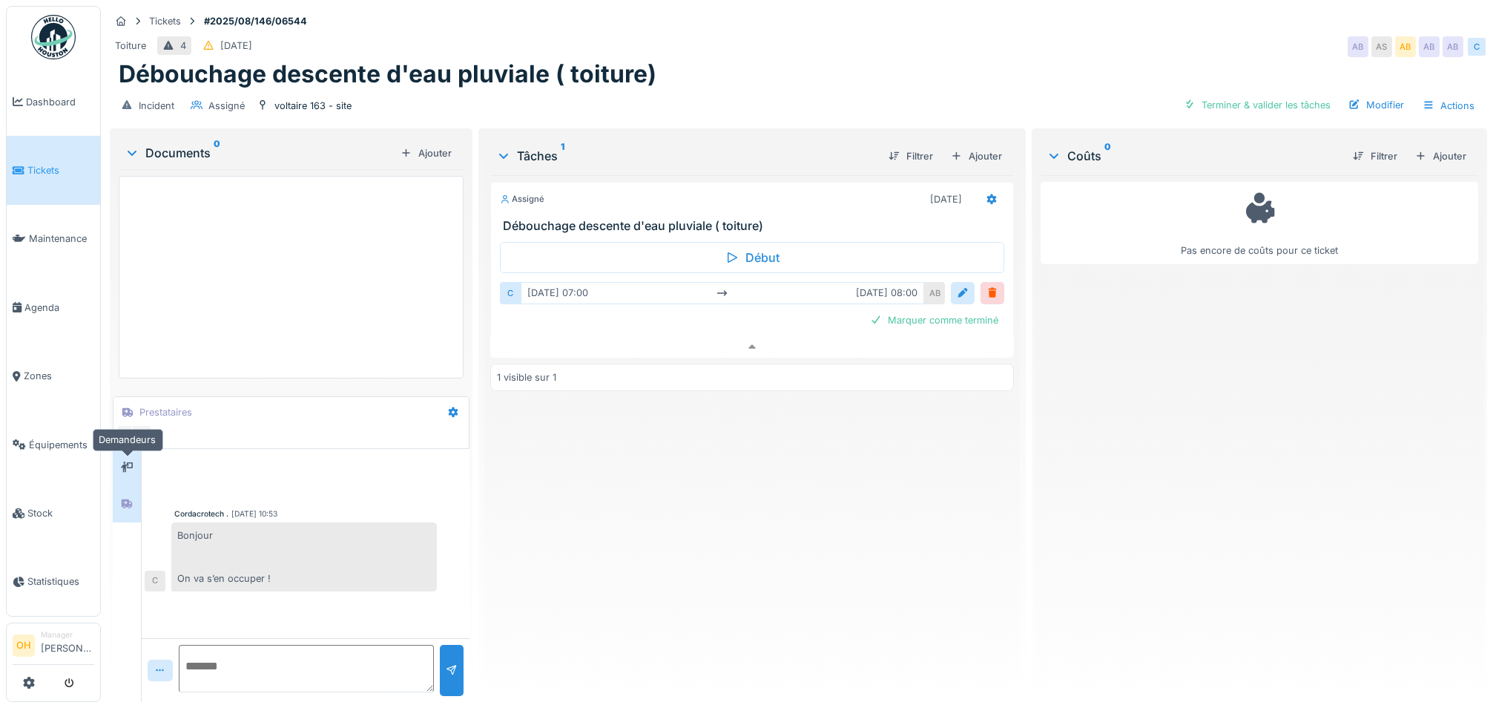
click at [125, 461] on icon at bounding box center [127, 466] width 12 height 10
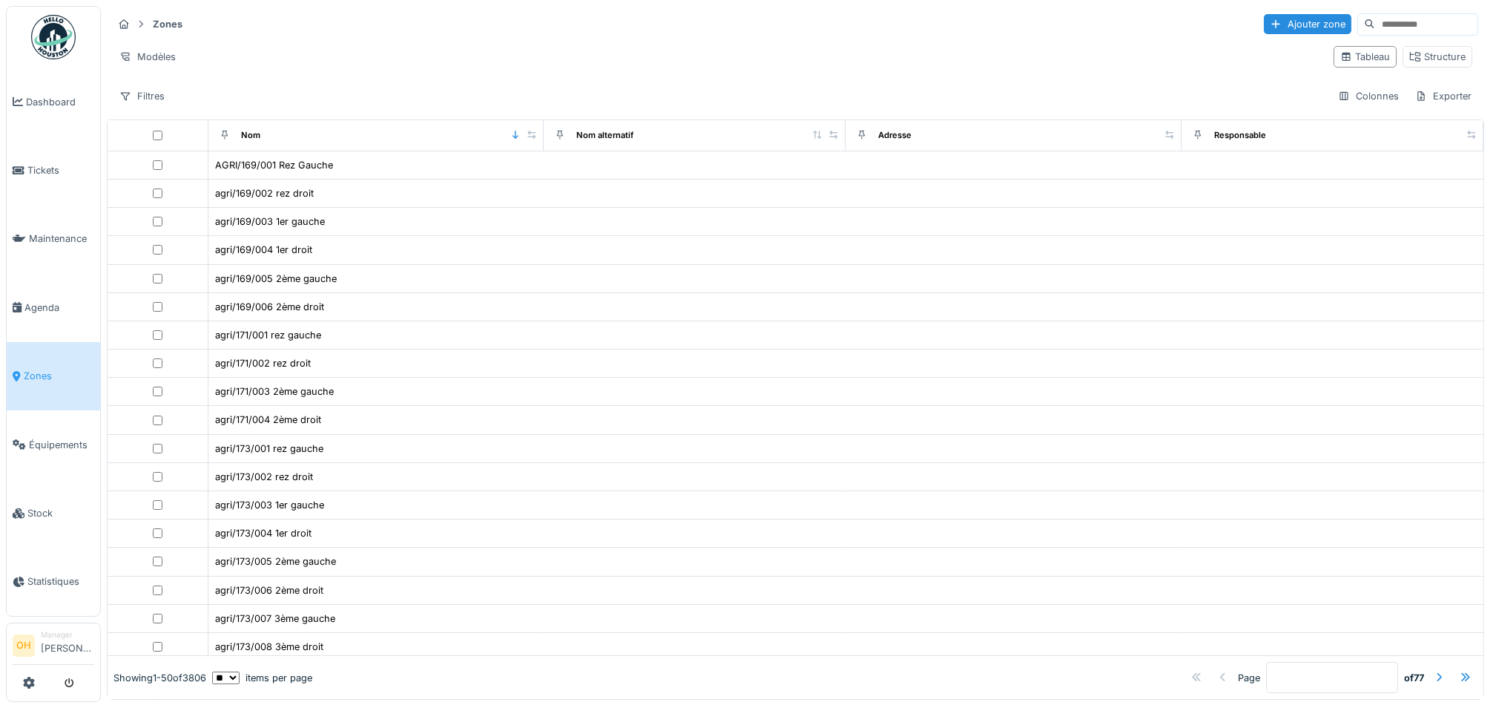
click at [1376, 16] on input at bounding box center [1427, 24] width 102 height 21
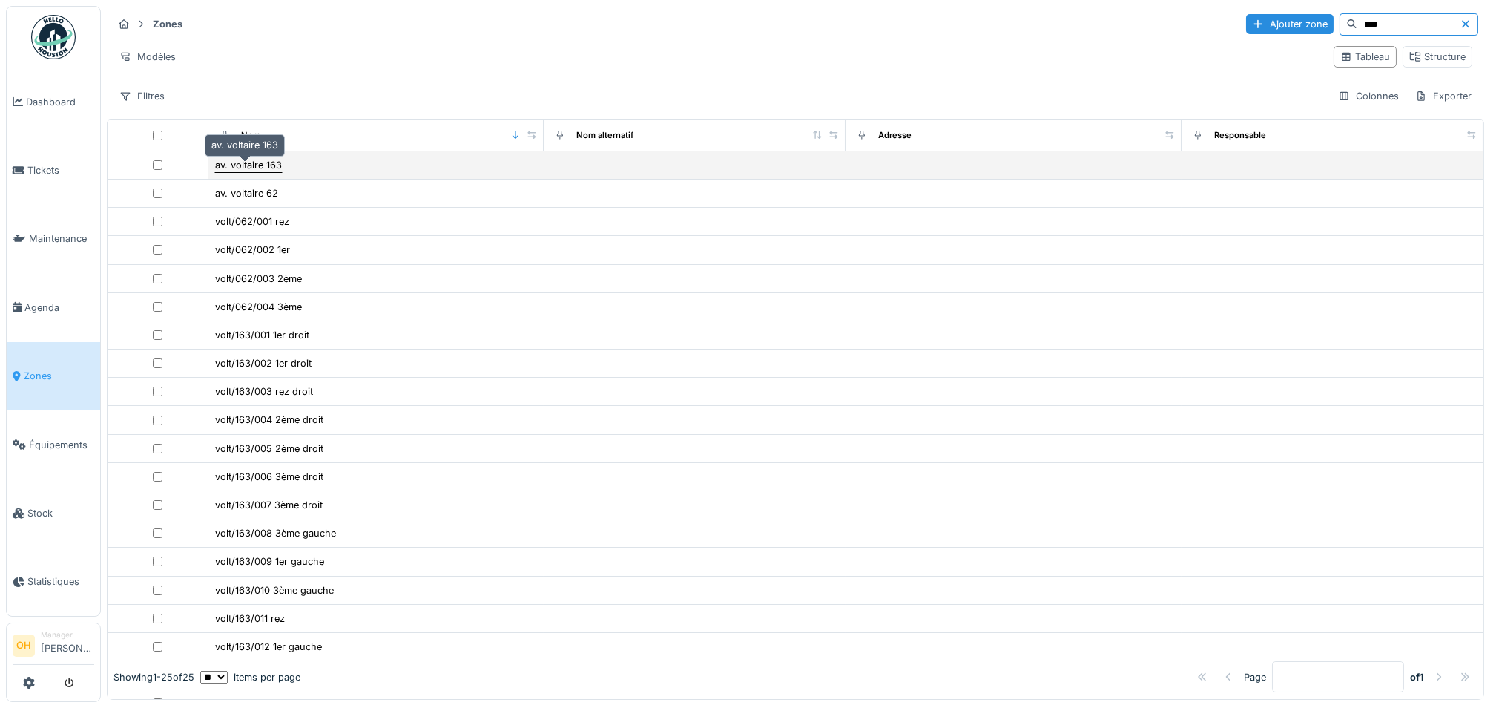
type input "****"
click at [268, 172] on div "av. voltaire 163" at bounding box center [248, 165] width 67 height 14
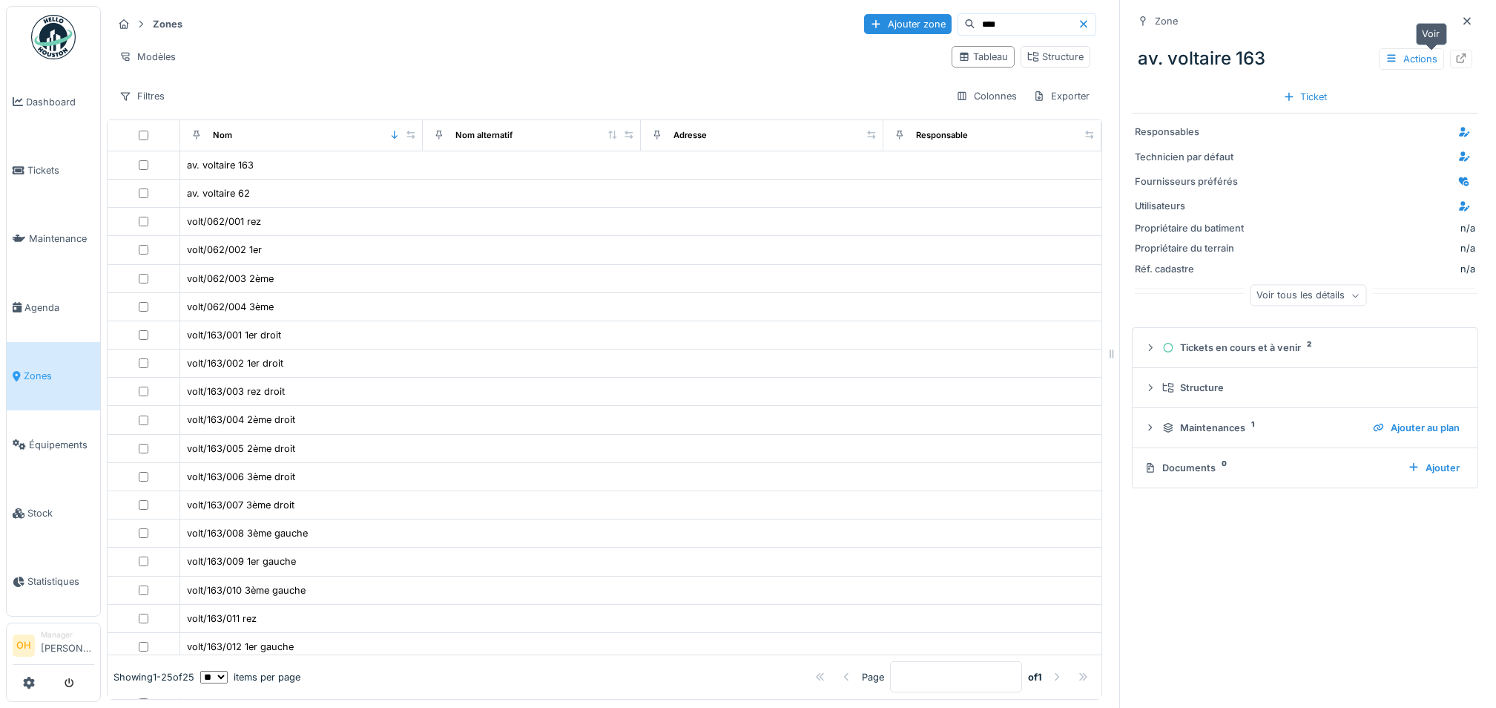
click at [1456, 57] on icon at bounding box center [1462, 58] width 12 height 10
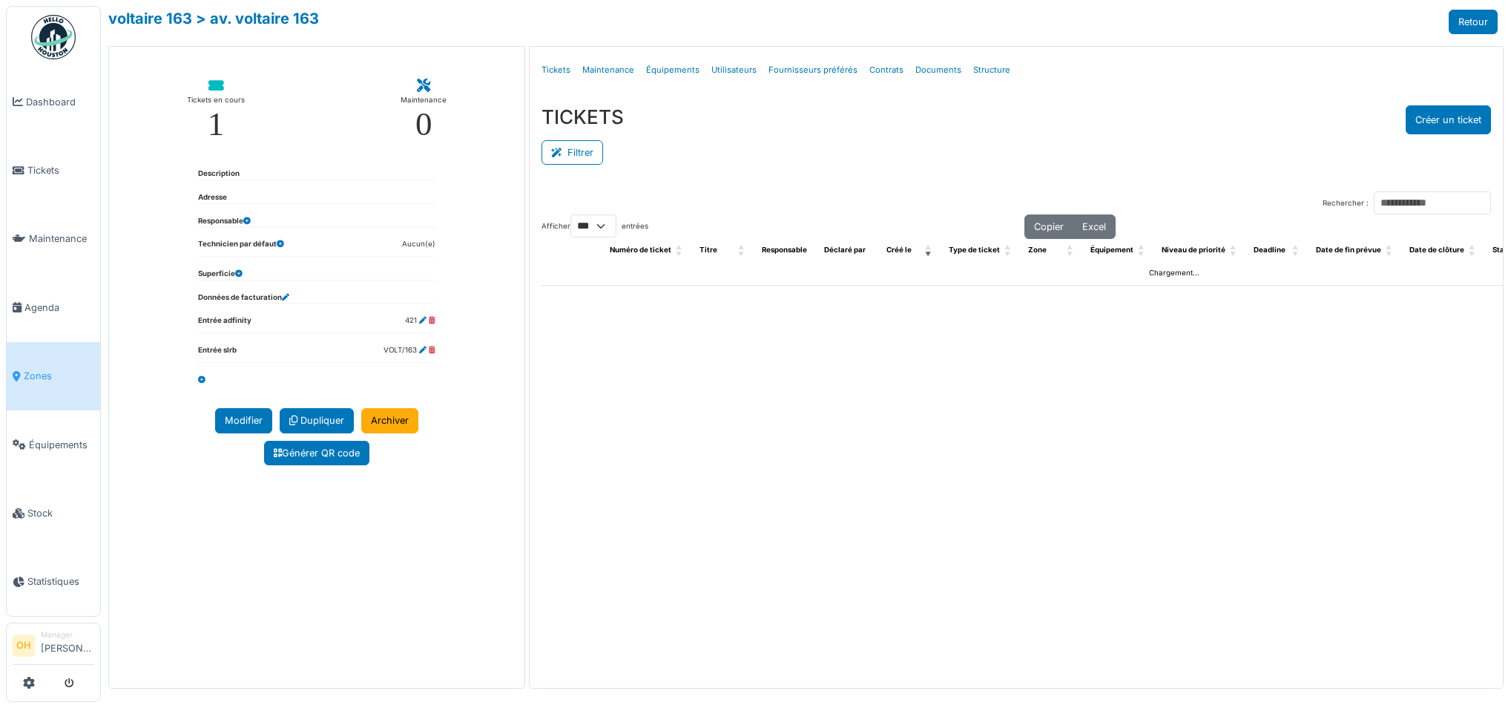
select select "***"
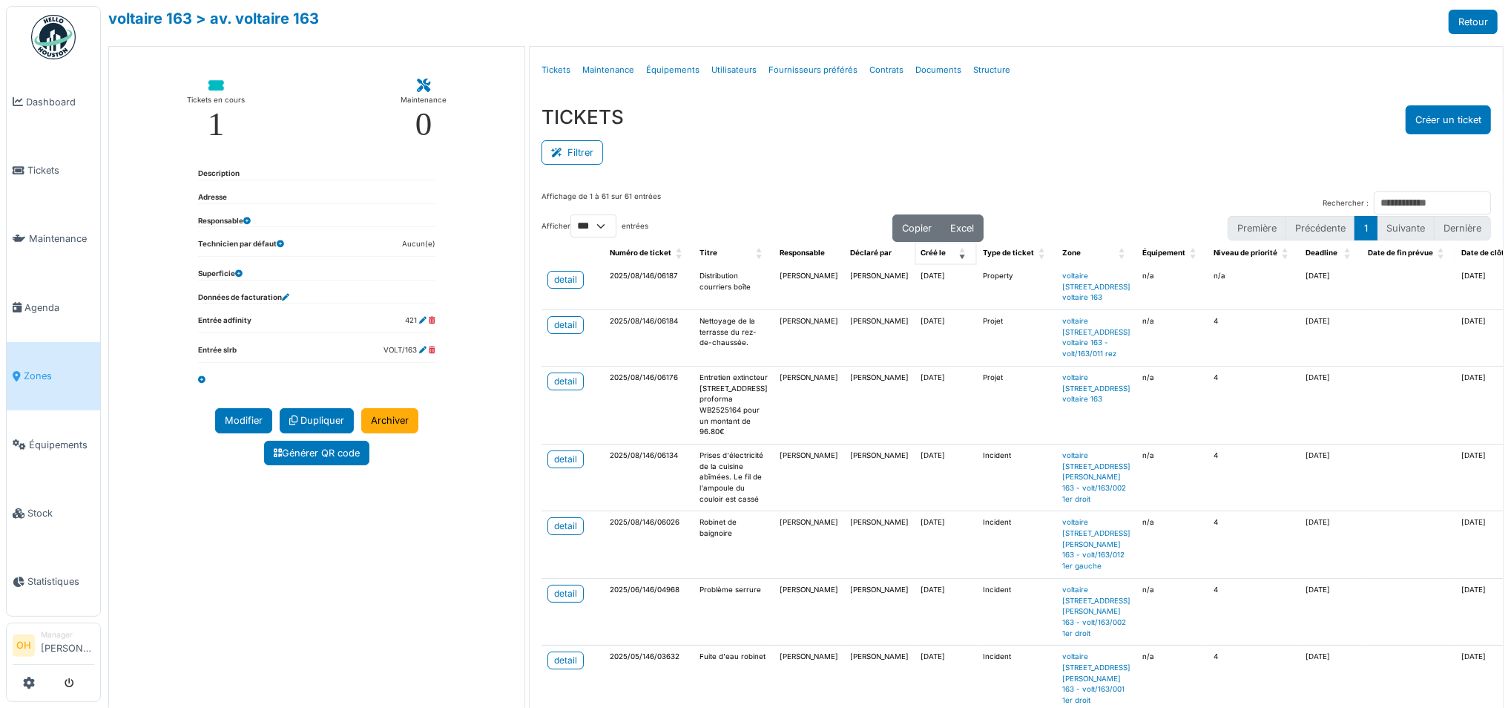
click at [959, 253] on span "Créé le: Activate to remove sorting" at bounding box center [963, 253] width 9 height 23
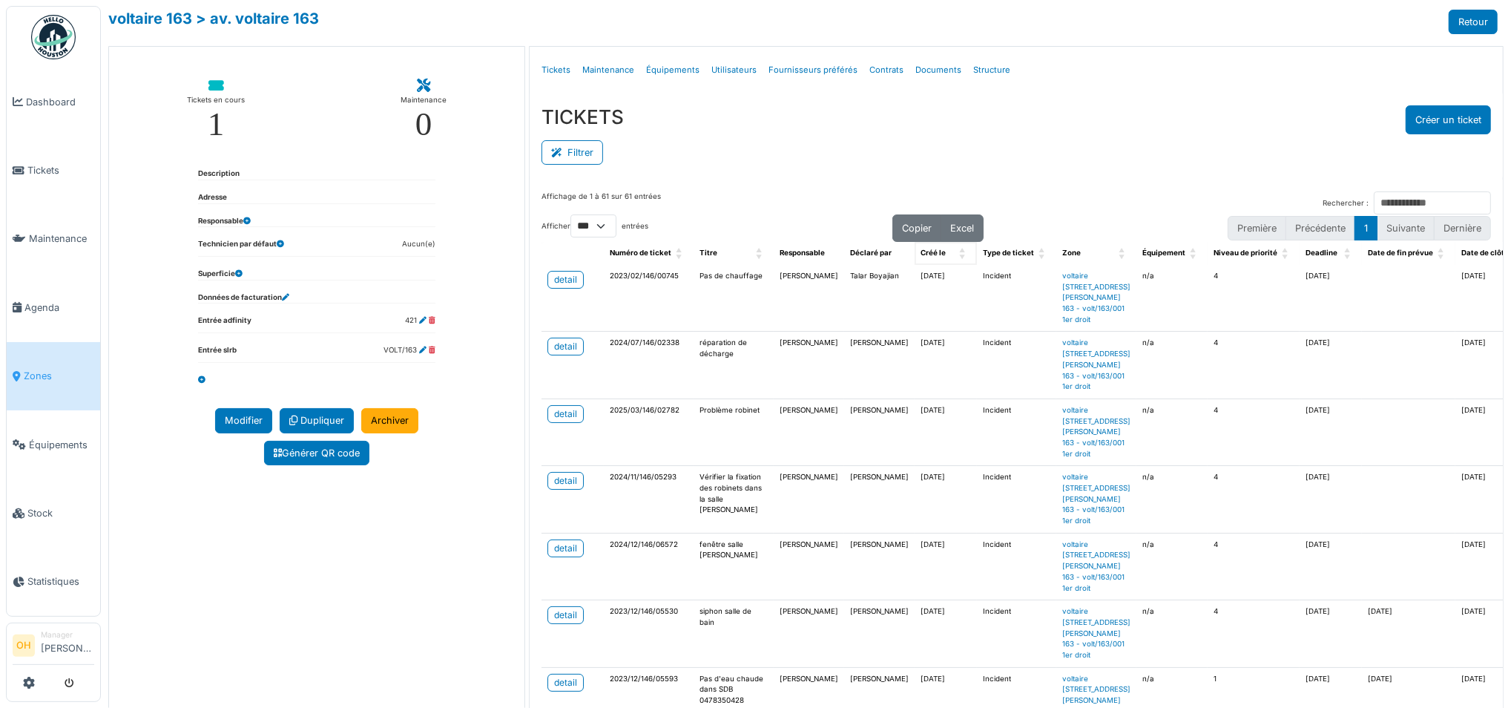
click at [959, 257] on span "Créé le: Activate to sort" at bounding box center [963, 253] width 9 height 23
click at [959, 257] on span "Créé le: Activate to invert sorting" at bounding box center [963, 253] width 9 height 23
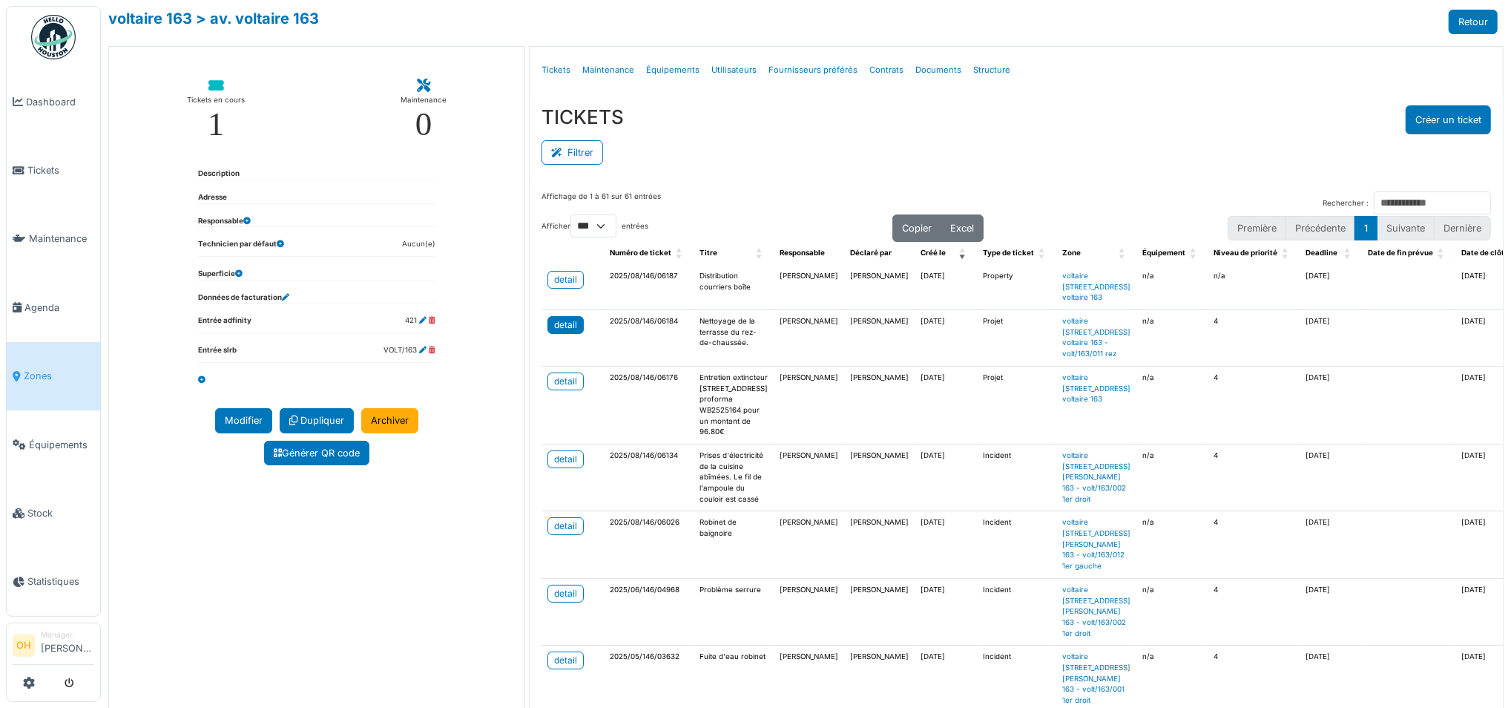
click at [554, 328] on div "detail" at bounding box center [565, 324] width 23 height 13
click at [151, 19] on link "voltaire 163" at bounding box center [150, 19] width 84 height 18
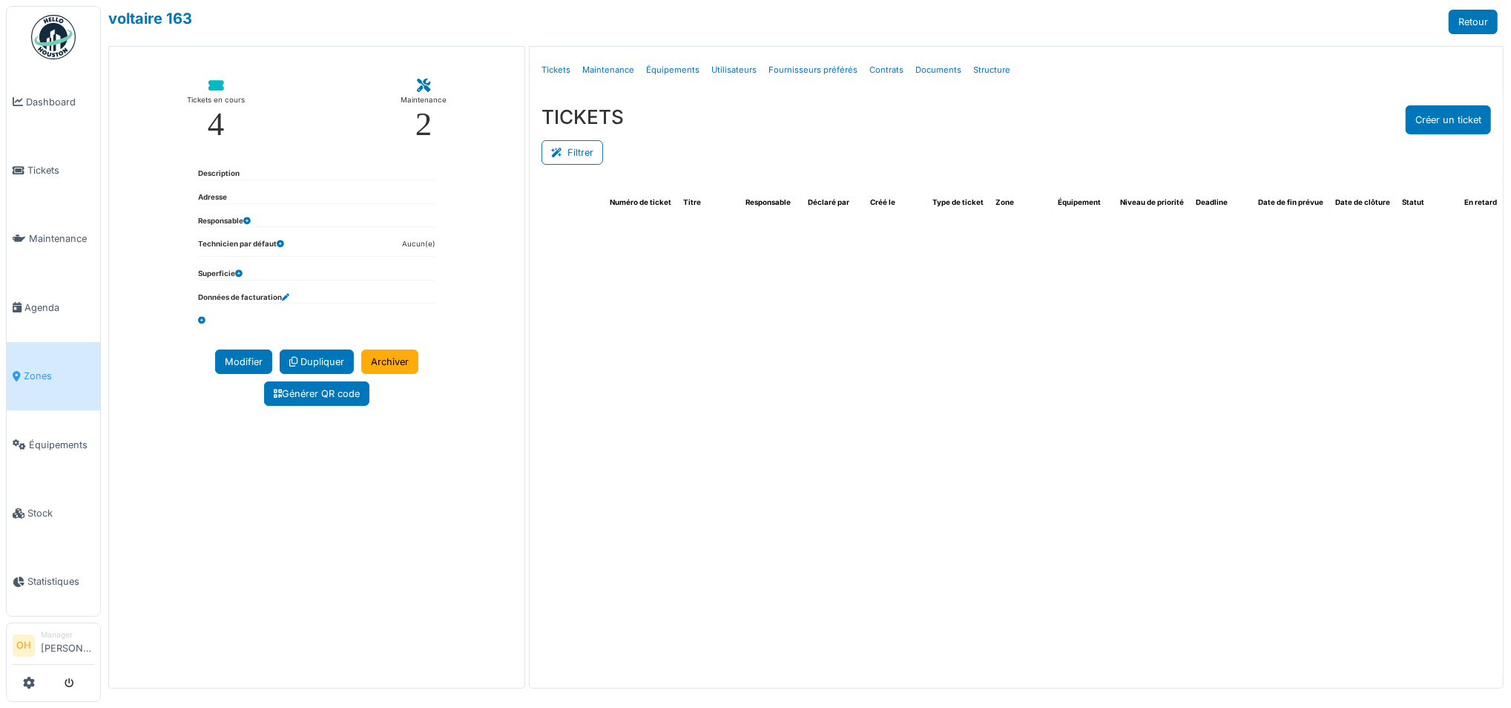
select select "***"
